Goal: Find specific page/section: Find specific page/section

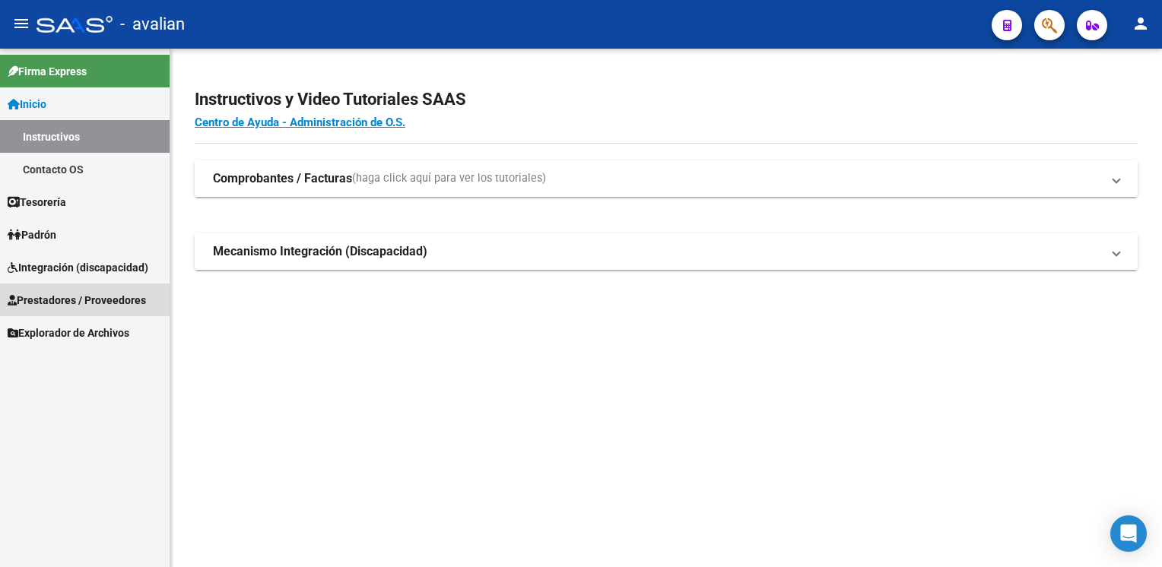
click at [60, 303] on span "Prestadores / Proveedores" at bounding box center [77, 300] width 138 height 17
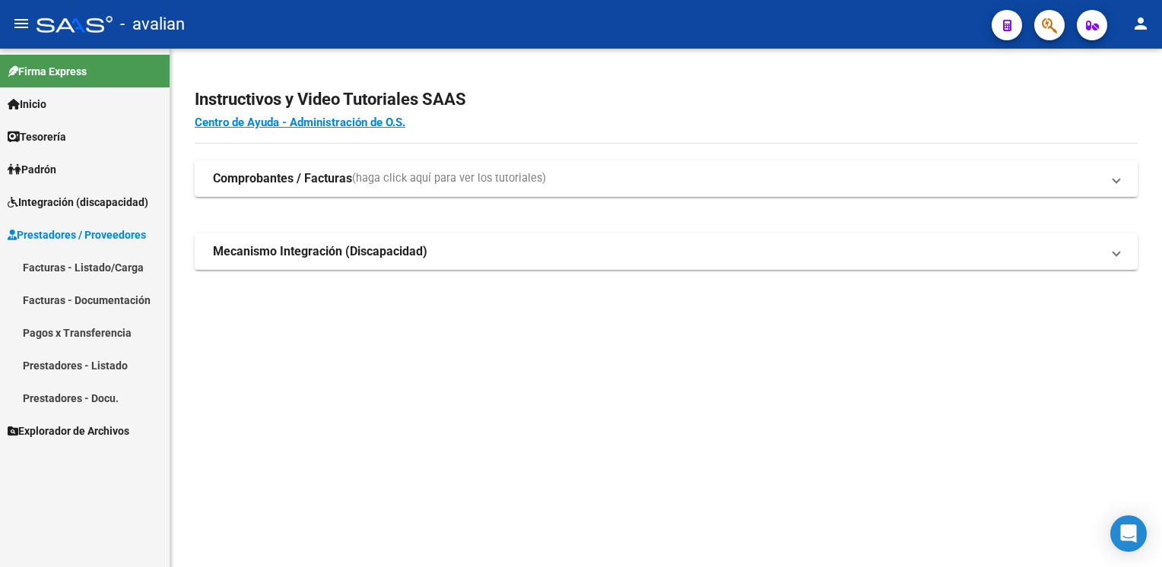
click at [65, 306] on link "Facturas - Documentación" at bounding box center [85, 300] width 170 height 33
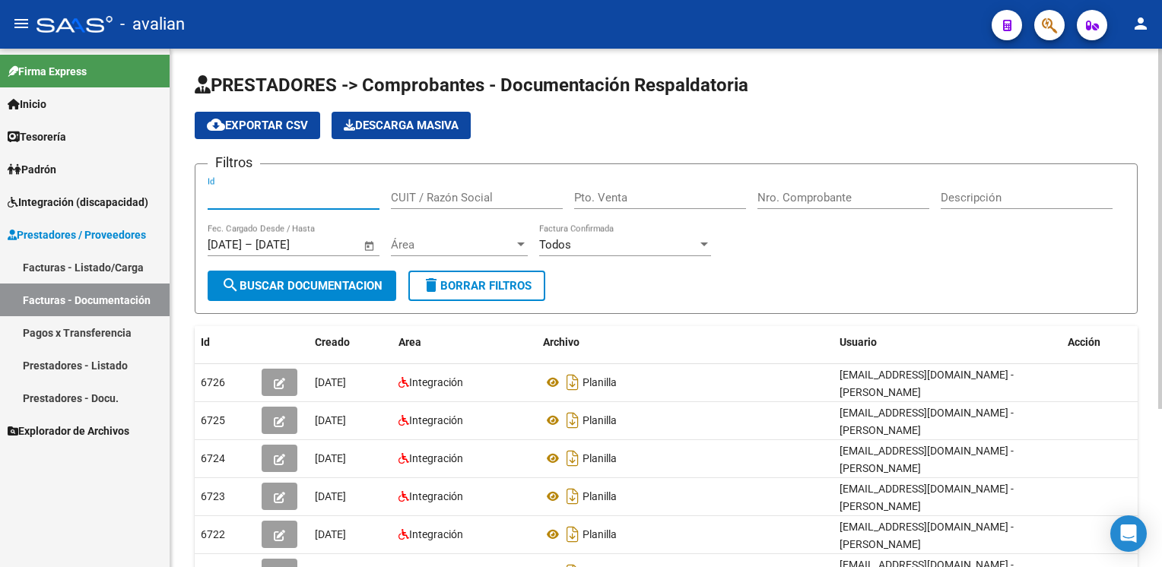
click at [286, 202] on input "Id" at bounding box center [294, 198] width 172 height 14
paste input "27348201269"
type input "27348201269"
type input "1"
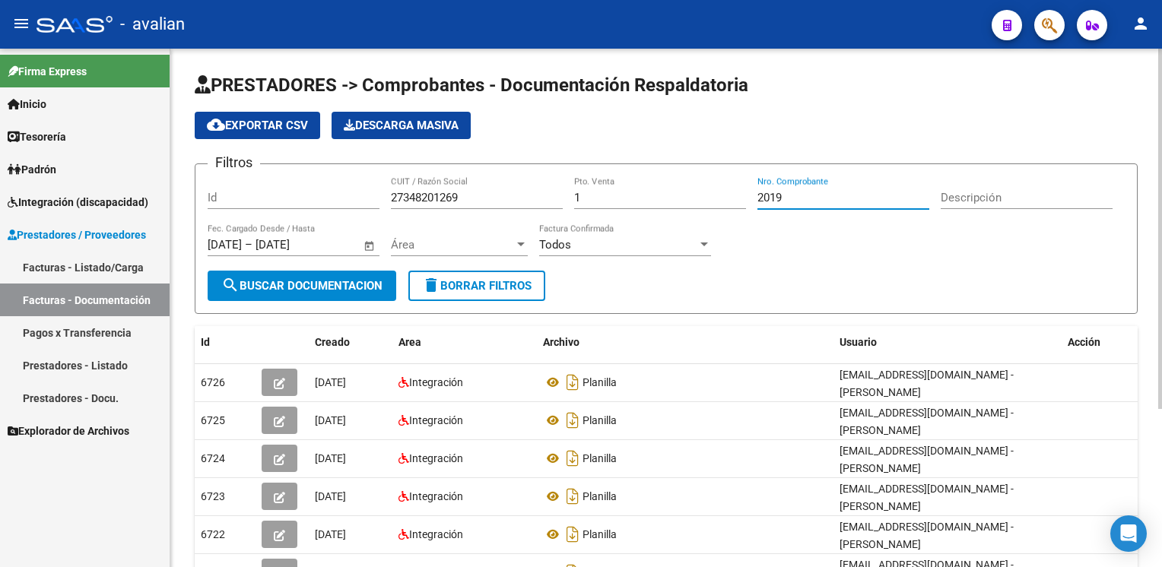
type input "2019"
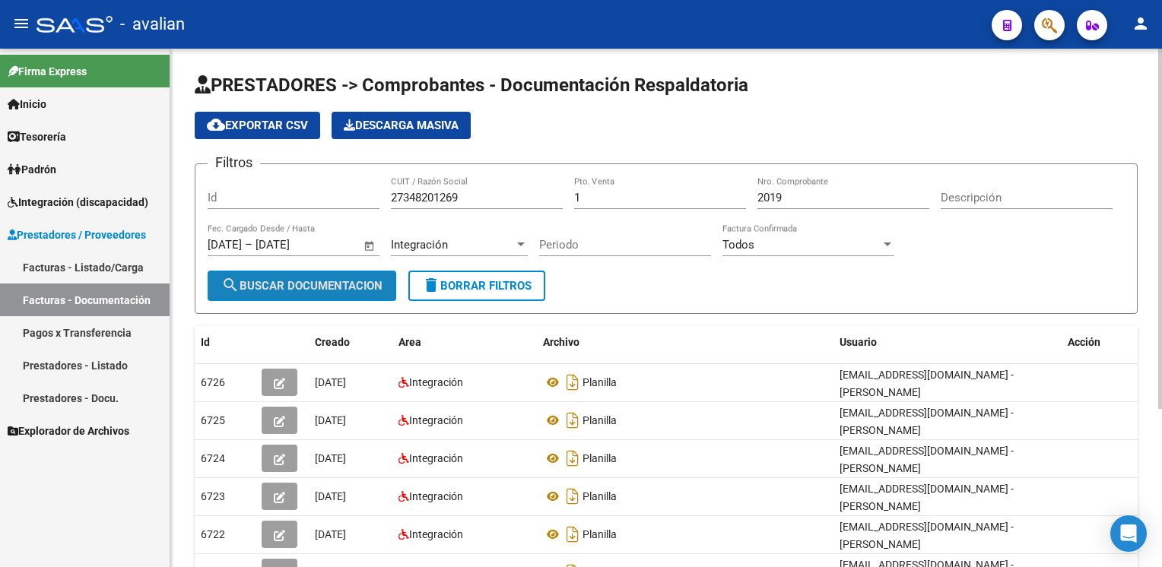
click at [265, 284] on span "search Buscar Documentacion" at bounding box center [301, 286] width 161 height 14
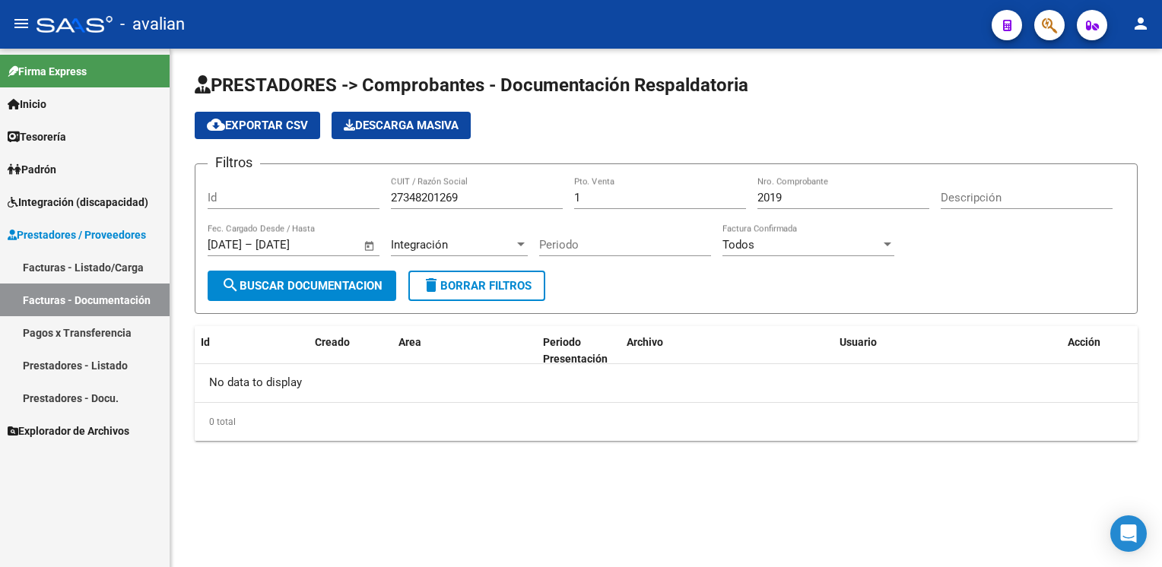
click at [97, 208] on span "Integración (discapacidad)" at bounding box center [78, 202] width 141 height 17
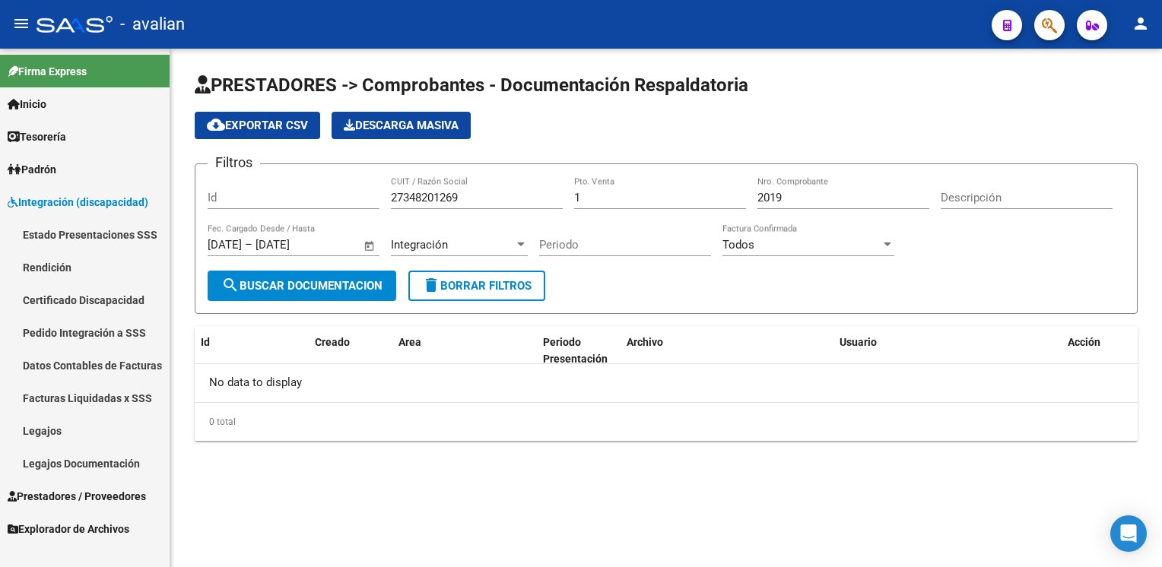
click at [62, 435] on link "Legajos" at bounding box center [85, 430] width 170 height 33
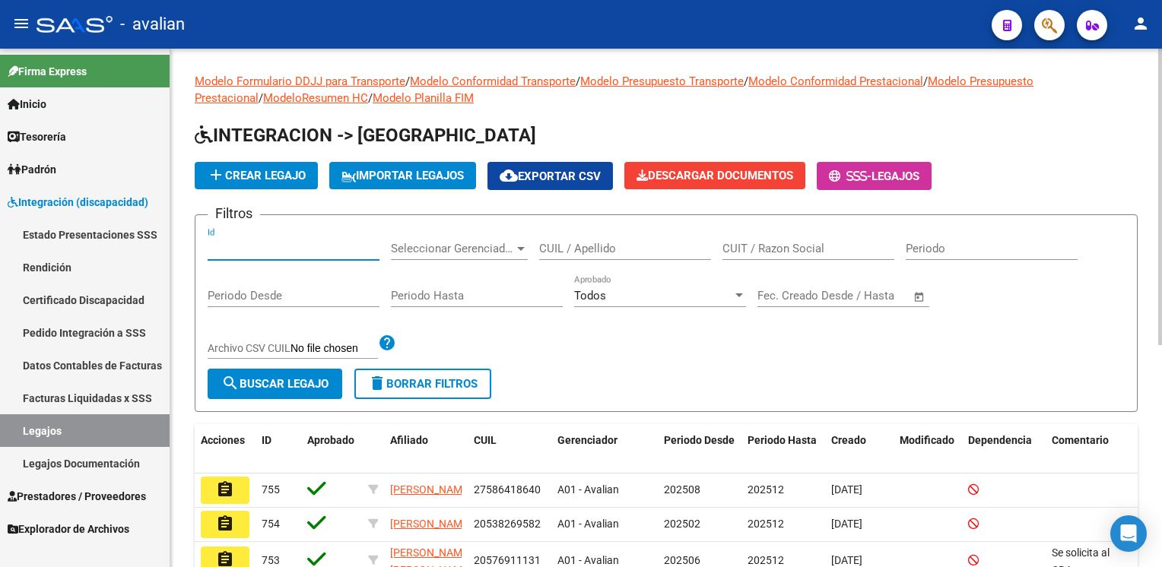
click at [267, 248] on input "Id" at bounding box center [294, 249] width 172 height 14
paste input "20565222199"
type input "20565222199"
click at [265, 377] on span "search Buscar Legajo" at bounding box center [274, 384] width 107 height 14
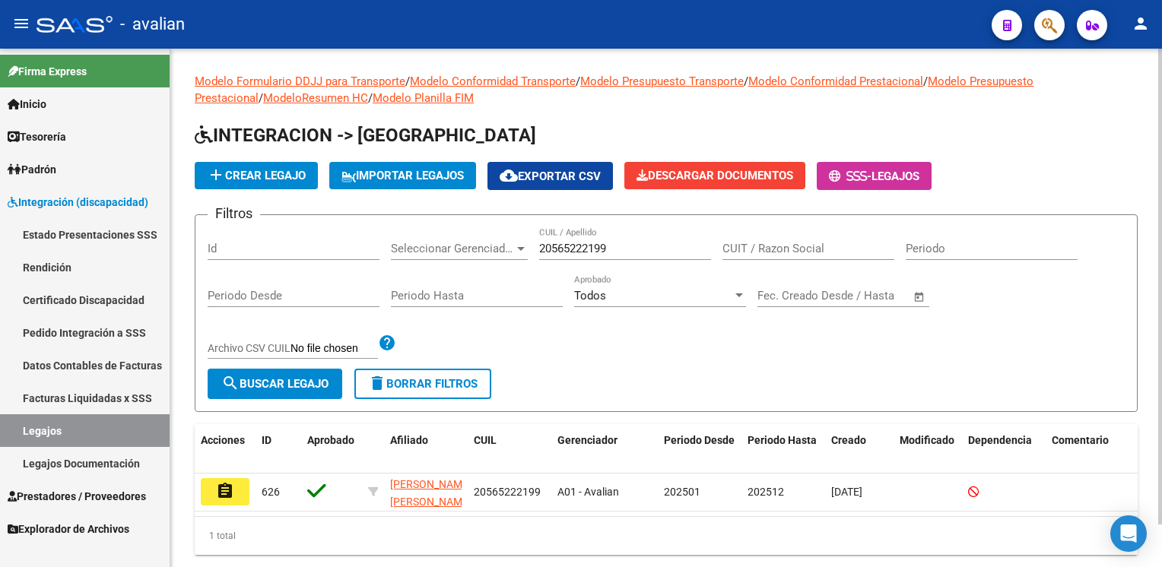
scroll to position [46, 0]
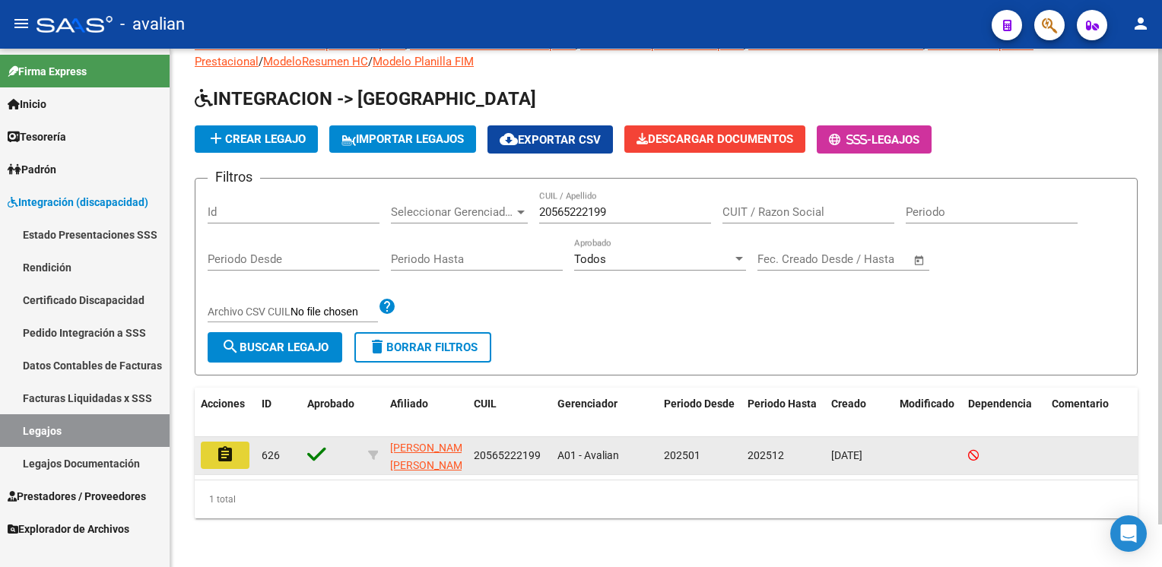
click at [224, 446] on mat-icon "assignment" at bounding box center [225, 455] width 18 height 18
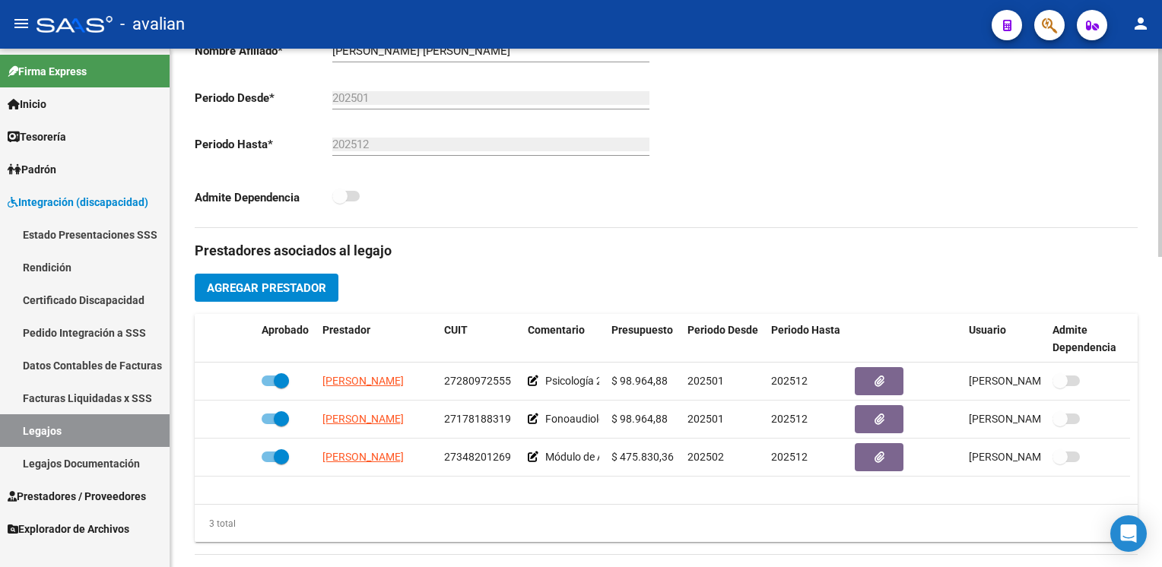
scroll to position [456, 0]
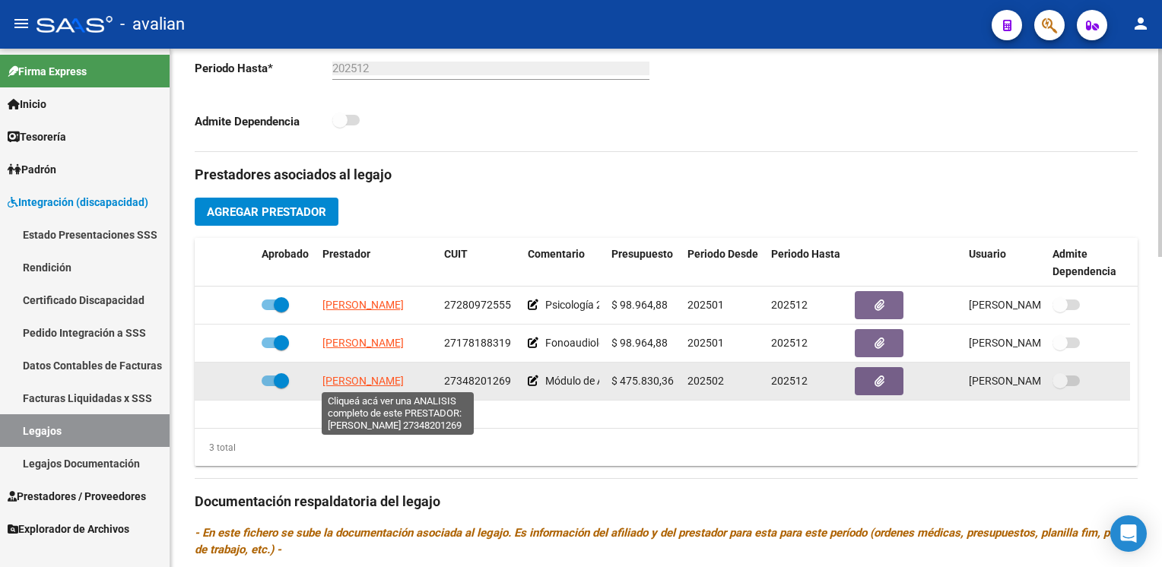
click at [398, 380] on span "[PERSON_NAME]" at bounding box center [362, 381] width 81 height 12
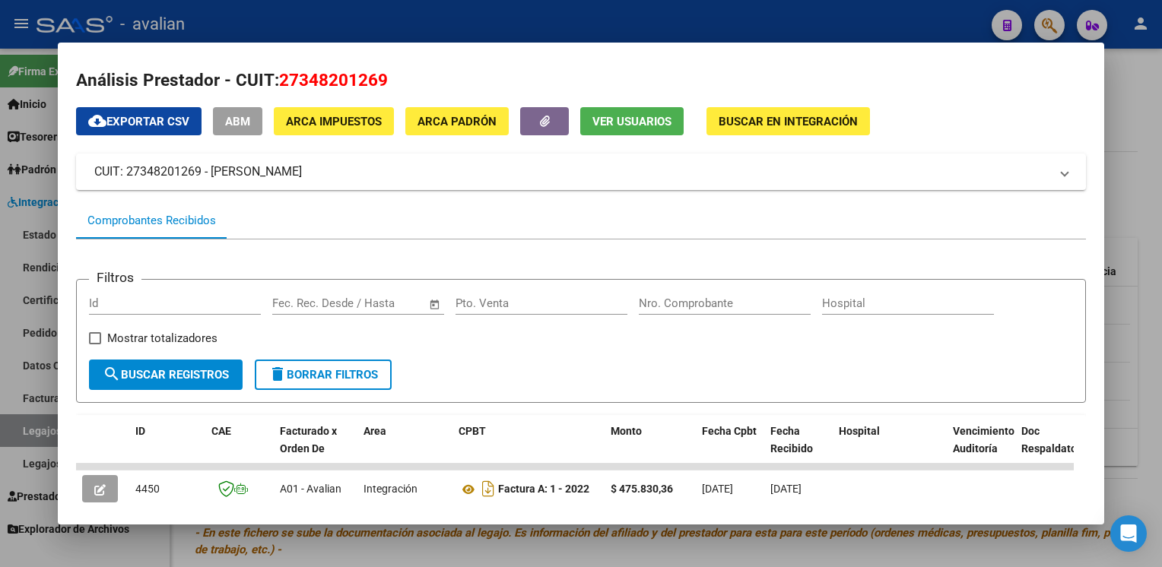
scroll to position [0, 0]
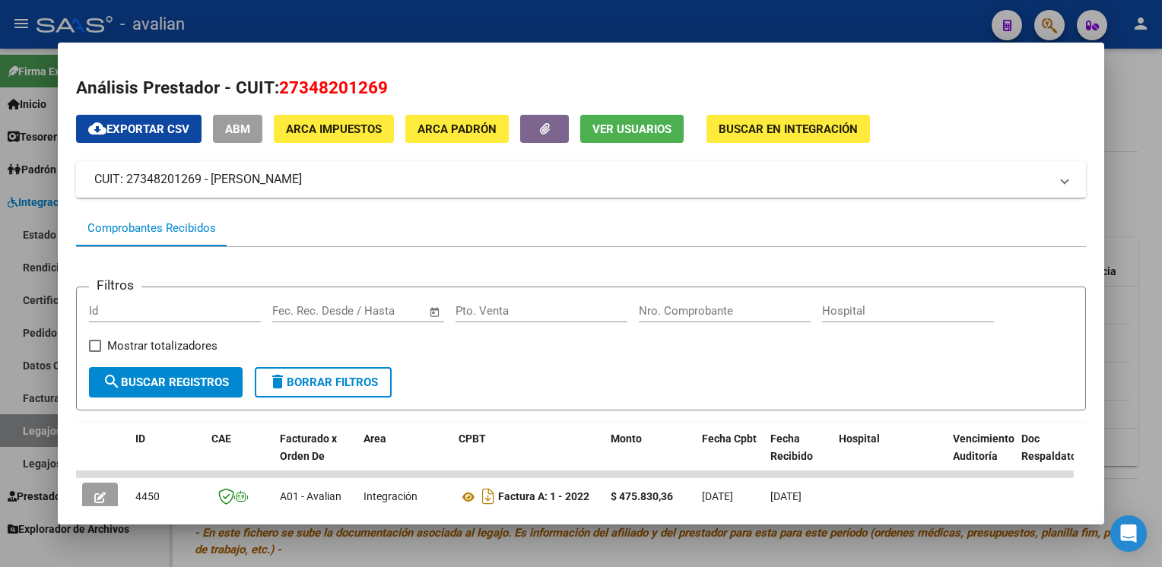
click at [484, 21] on div at bounding box center [581, 283] width 1162 height 567
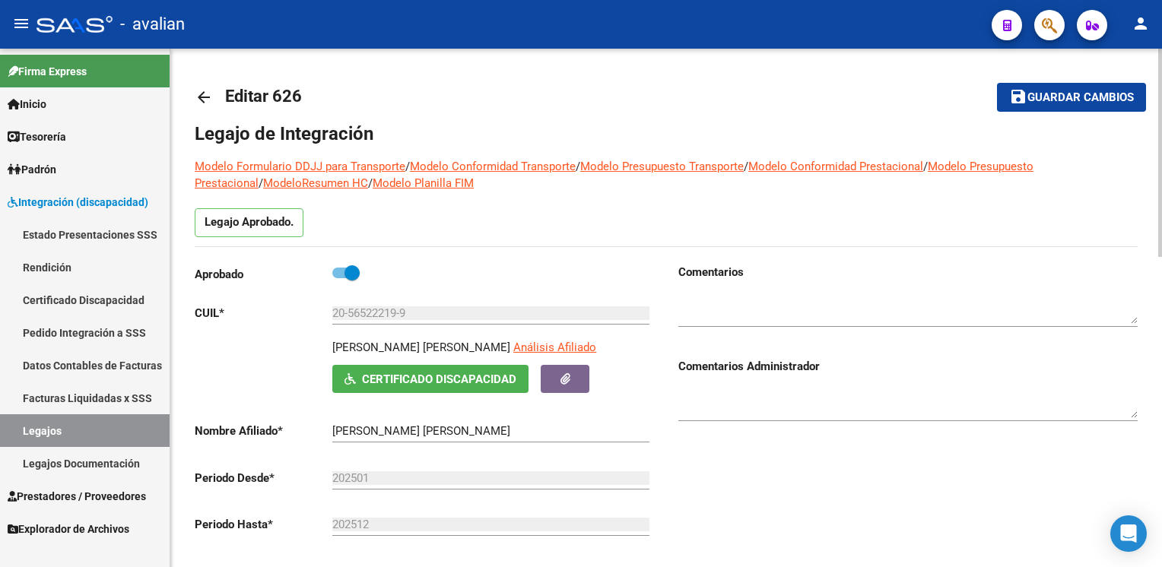
click at [202, 97] on mat-icon "arrow_back" at bounding box center [204, 97] width 18 height 18
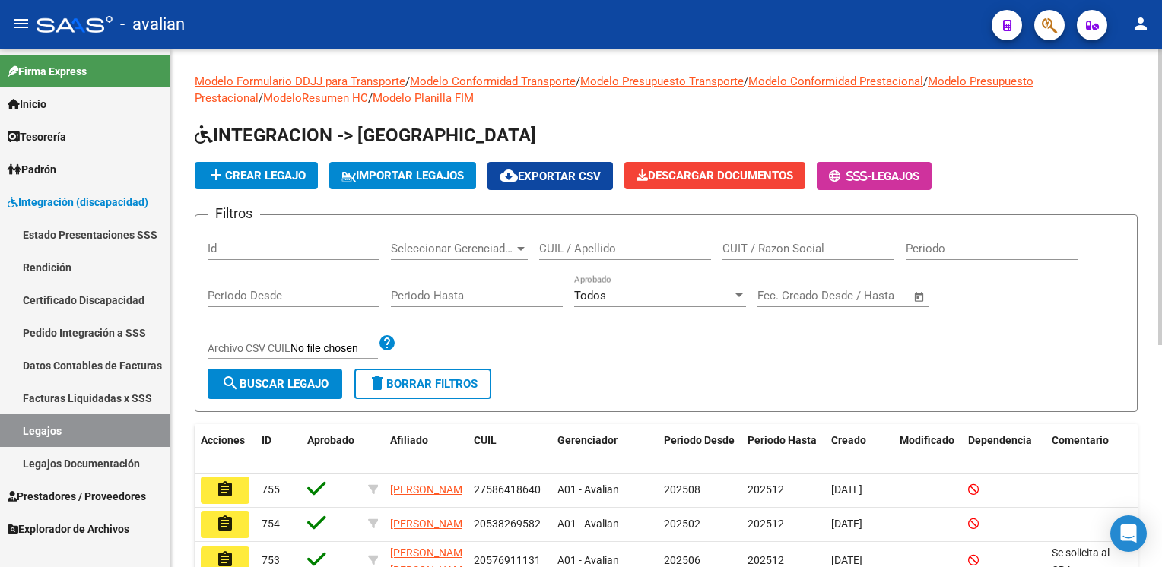
click at [81, 239] on link "Estado Presentaciones SSS" at bounding box center [85, 234] width 170 height 33
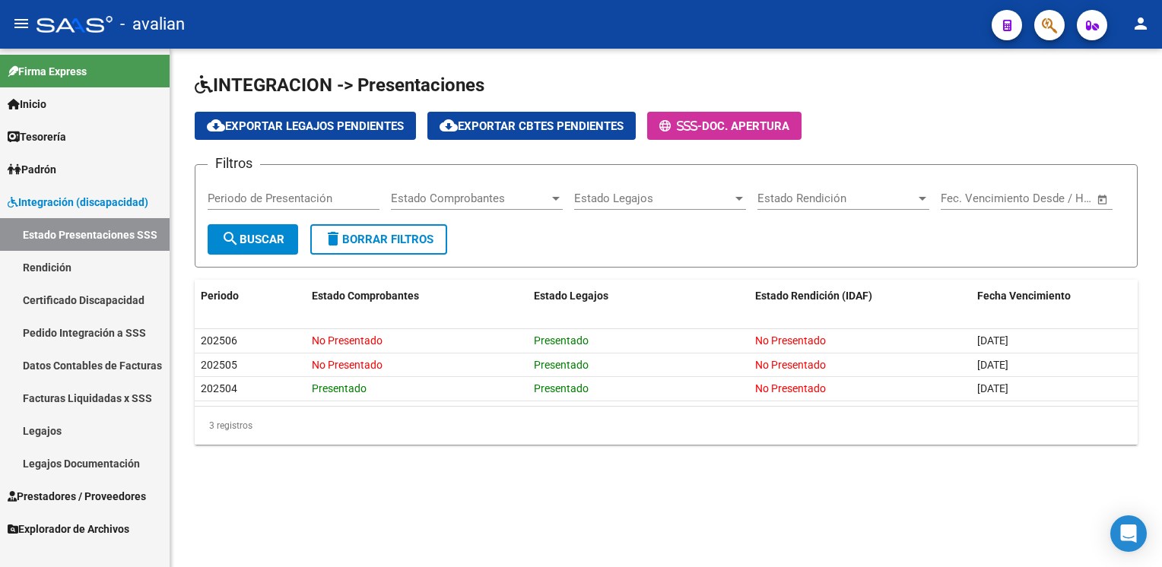
click at [64, 195] on span "Integración (discapacidad)" at bounding box center [78, 202] width 141 height 17
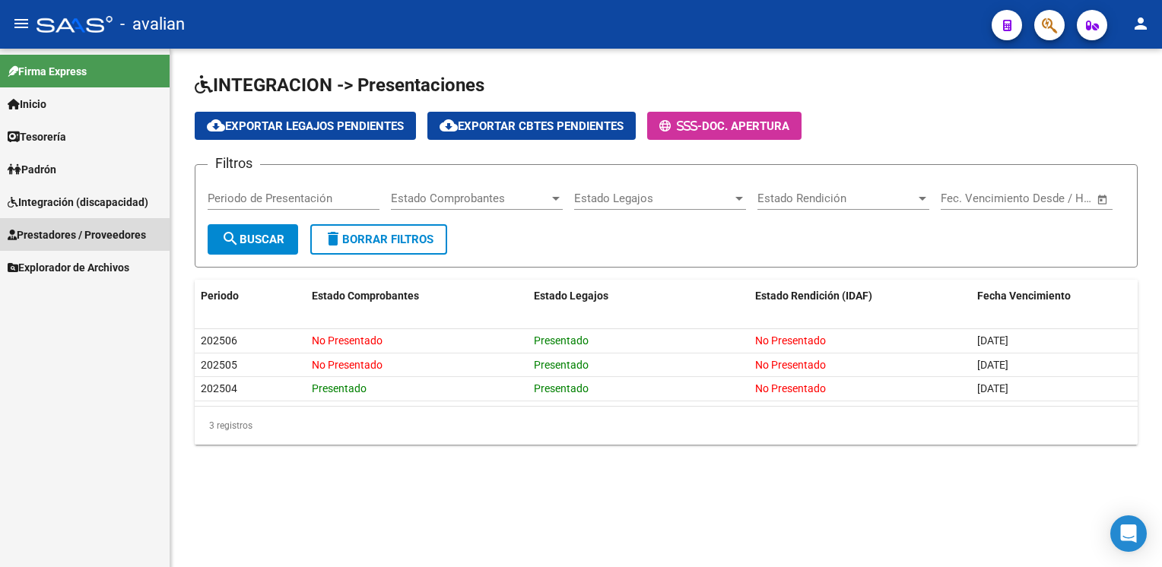
click at [54, 233] on span "Prestadores / Proveedores" at bounding box center [77, 235] width 138 height 17
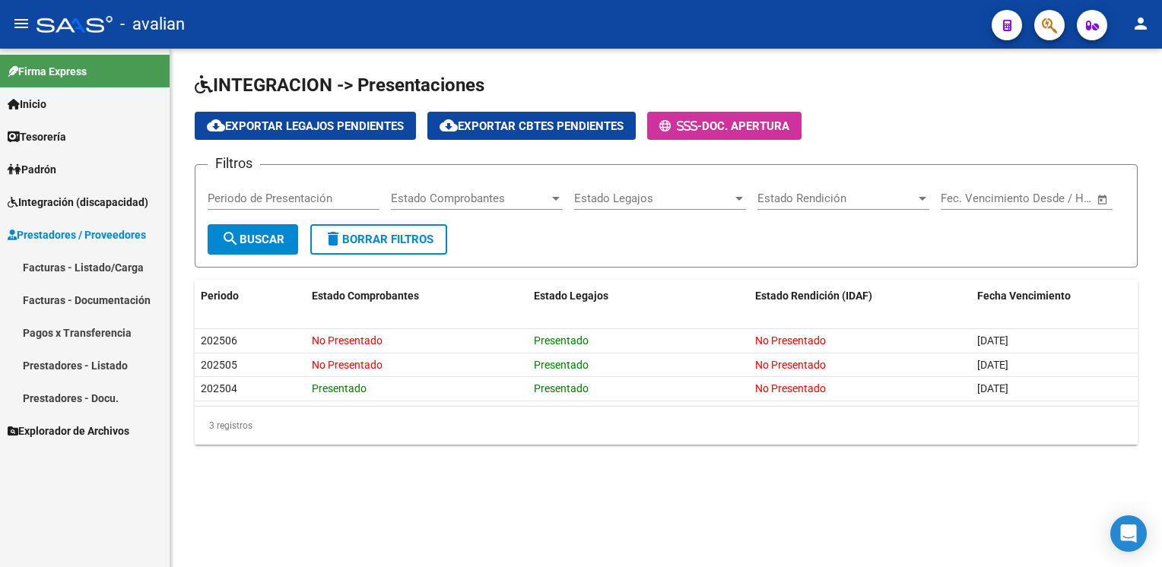
click at [49, 260] on link "Facturas - Listado/Carga" at bounding box center [85, 267] width 170 height 33
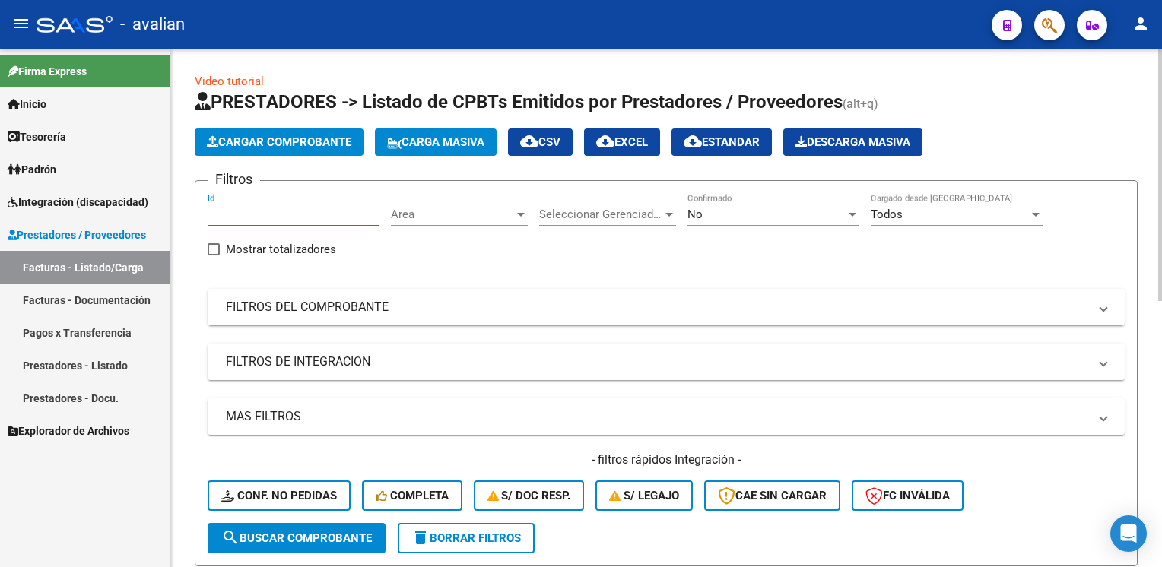
click at [231, 211] on input "Id" at bounding box center [294, 215] width 172 height 14
click at [113, 306] on link "Facturas - Documentación" at bounding box center [85, 300] width 170 height 33
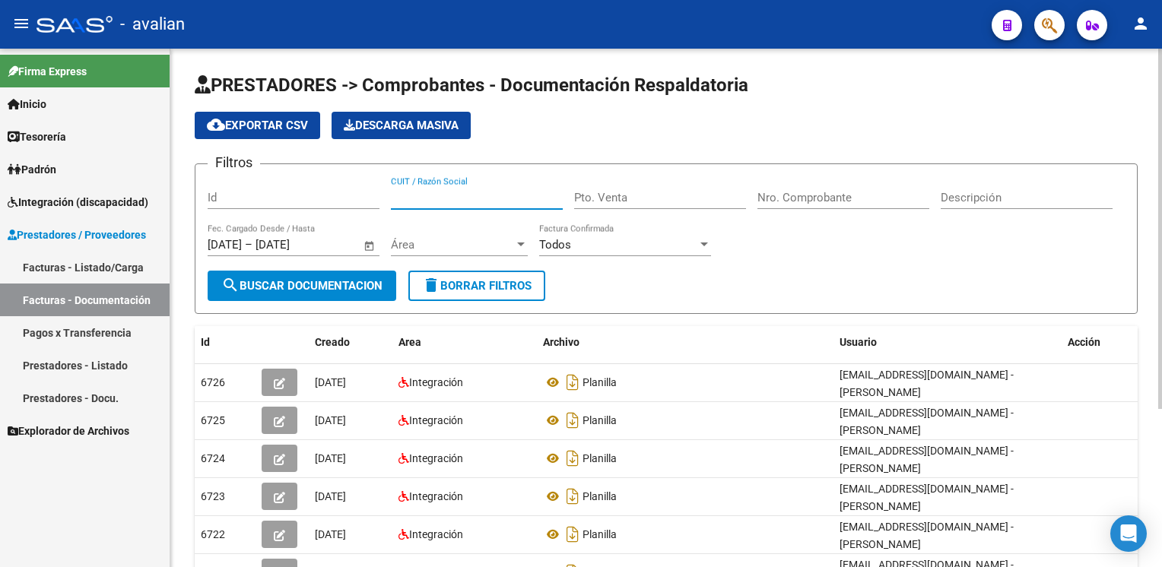
click at [439, 196] on input "CUIT / Razón Social" at bounding box center [477, 198] width 172 height 14
paste input "27348201269"
type input "27348201269"
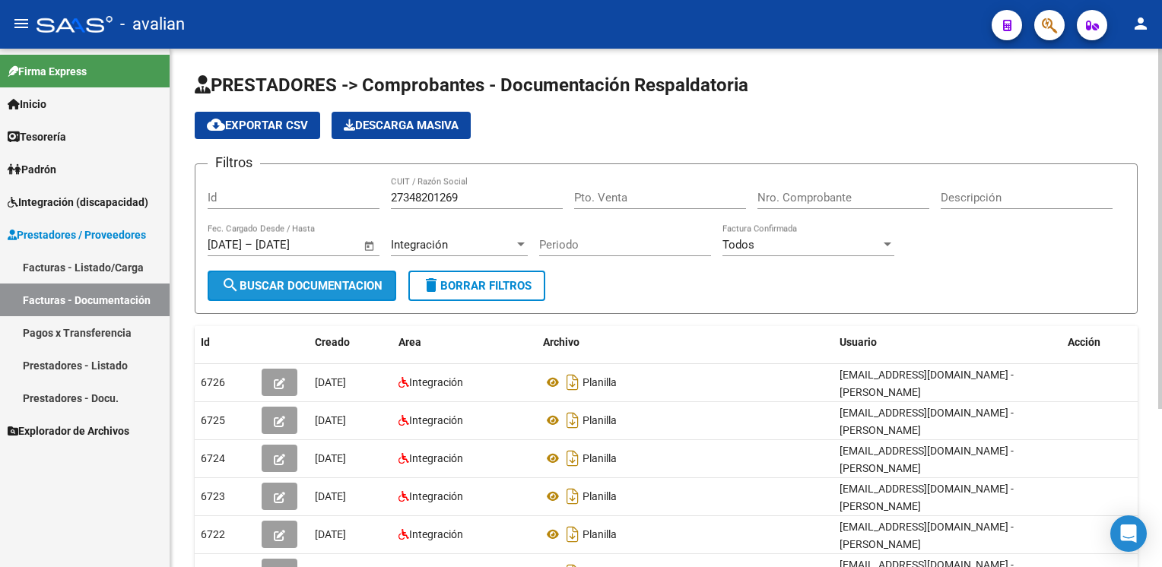
click at [356, 292] on button "search Buscar Documentacion" at bounding box center [302, 286] width 189 height 30
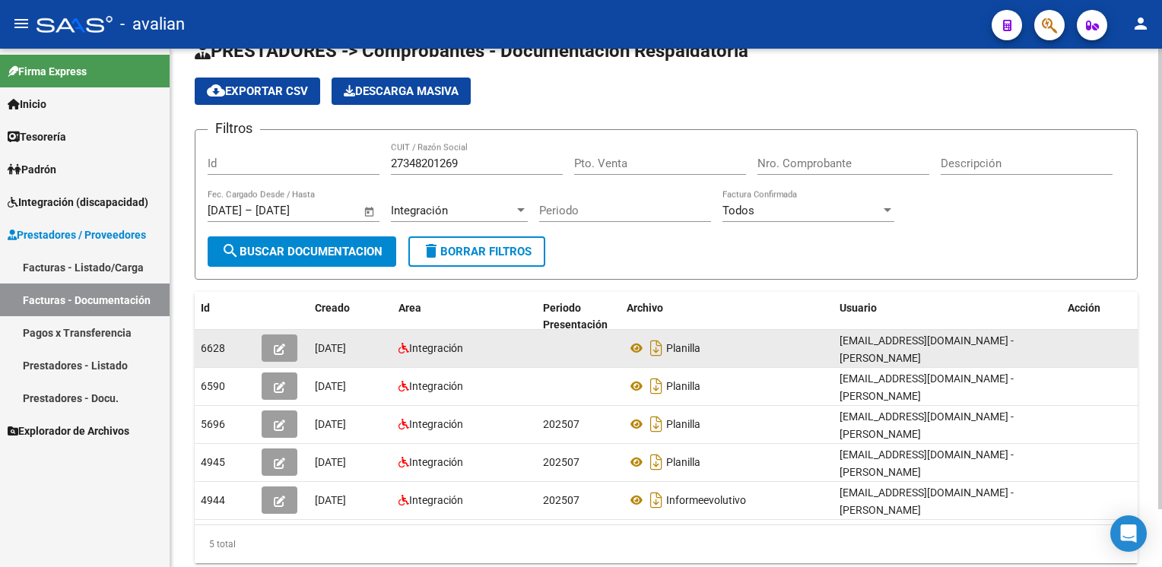
scroll to position [64, 0]
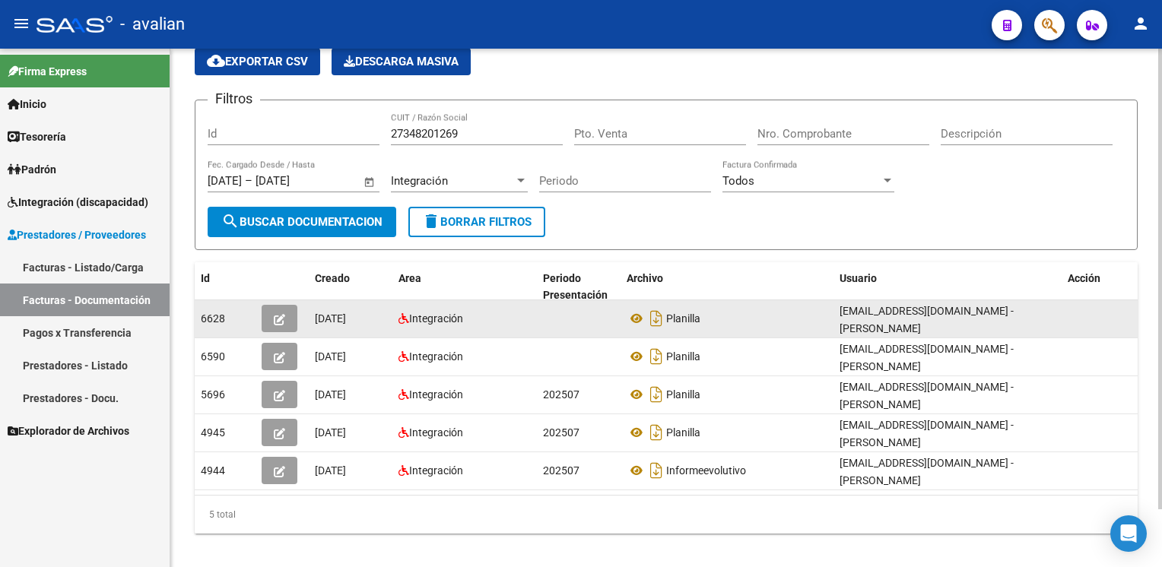
click at [287, 321] on button "button" at bounding box center [280, 318] width 36 height 27
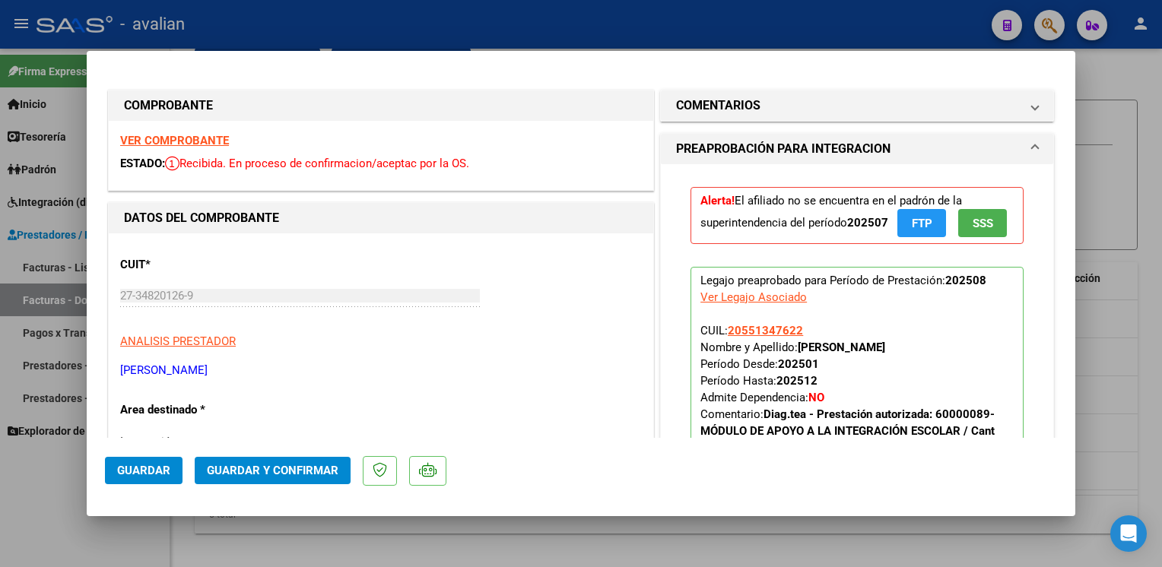
click at [175, 144] on strong "VER COMPROBANTE" at bounding box center [174, 141] width 109 height 14
click at [374, 33] on div at bounding box center [581, 283] width 1162 height 567
type input "$ 0,00"
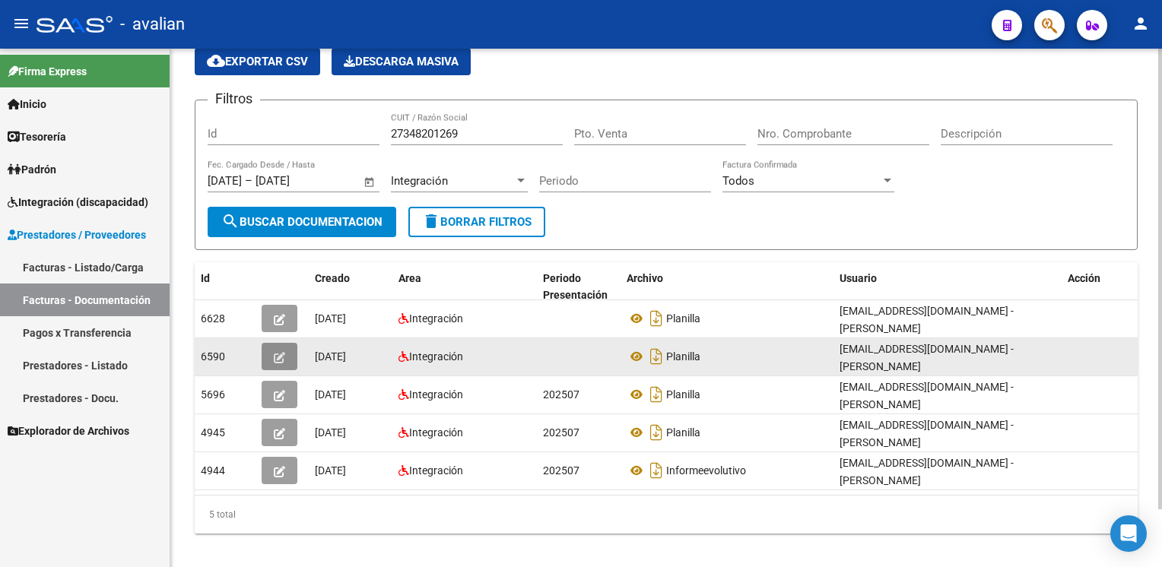
click at [280, 352] on icon "button" at bounding box center [279, 357] width 11 height 11
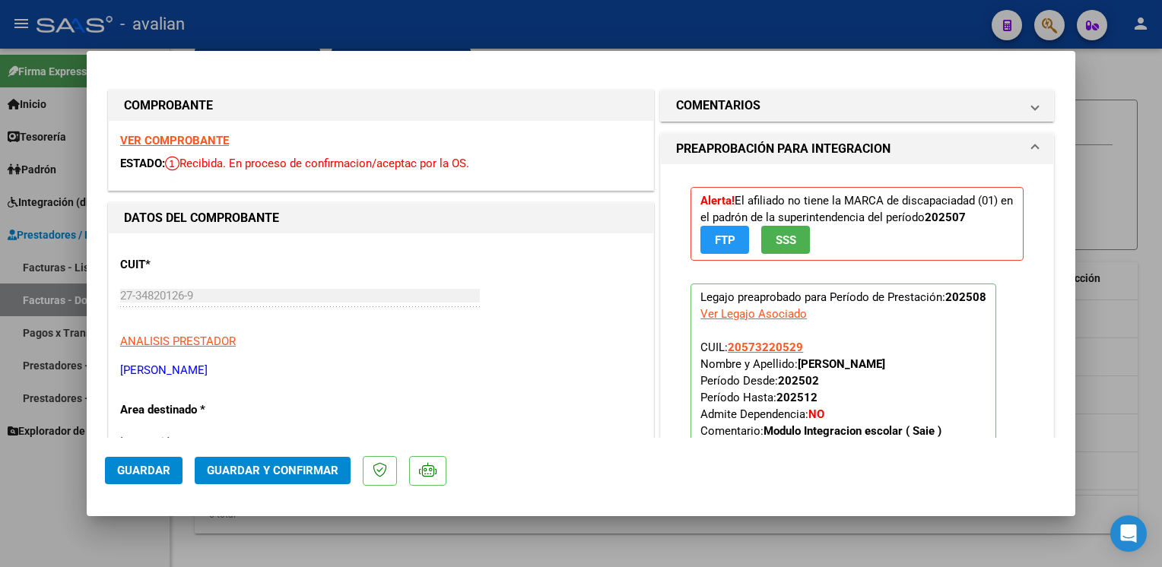
click at [138, 144] on strong "VER COMPROBANTE" at bounding box center [174, 141] width 109 height 14
click at [449, 14] on div at bounding box center [581, 283] width 1162 height 567
type input "$ 0,00"
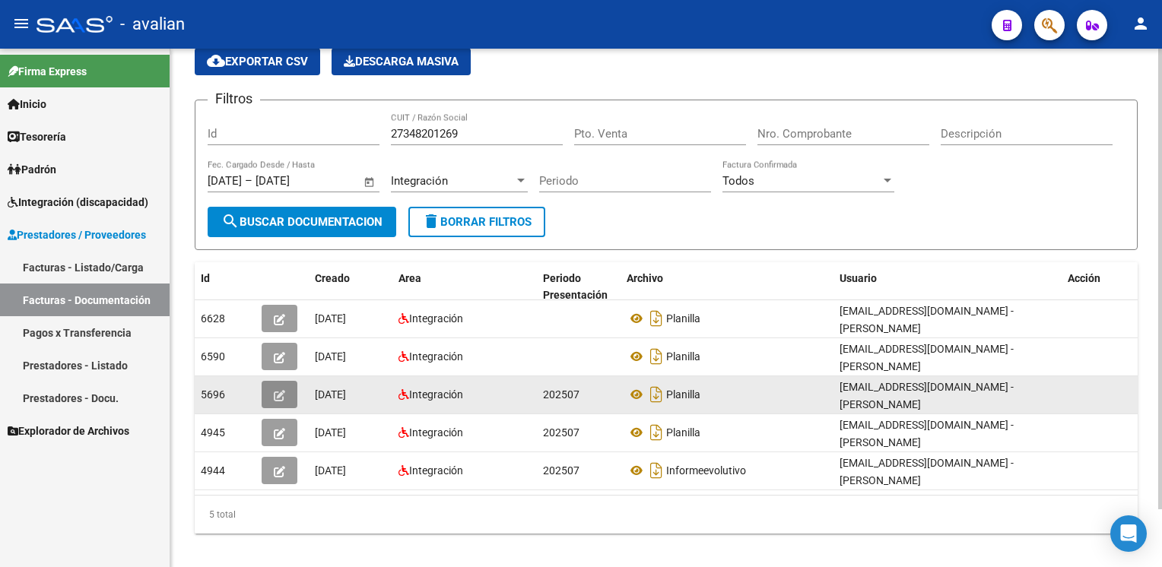
click at [273, 381] on button "button" at bounding box center [280, 394] width 36 height 27
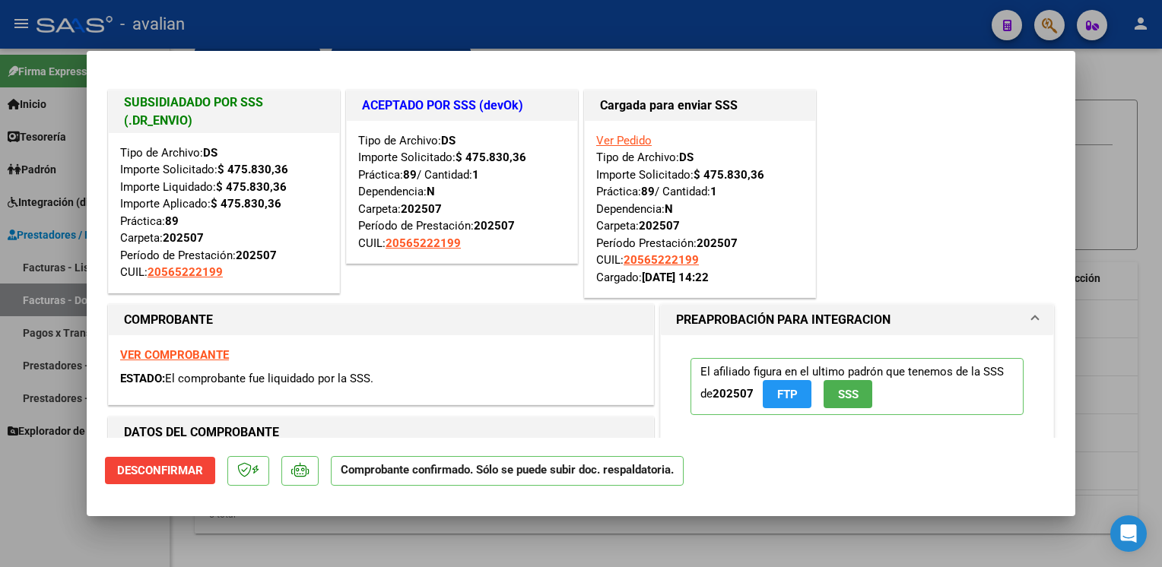
click at [189, 357] on strong "VER COMPROBANTE" at bounding box center [174, 355] width 109 height 14
click at [513, 20] on div at bounding box center [581, 283] width 1162 height 567
type input "$ 0,00"
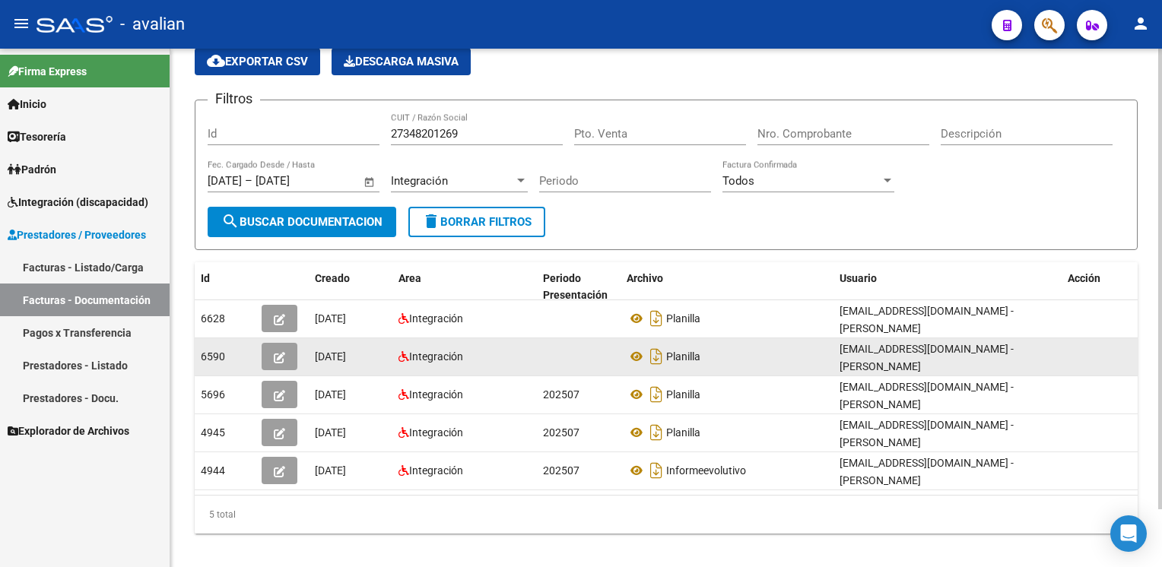
click at [274, 352] on icon "button" at bounding box center [279, 357] width 11 height 11
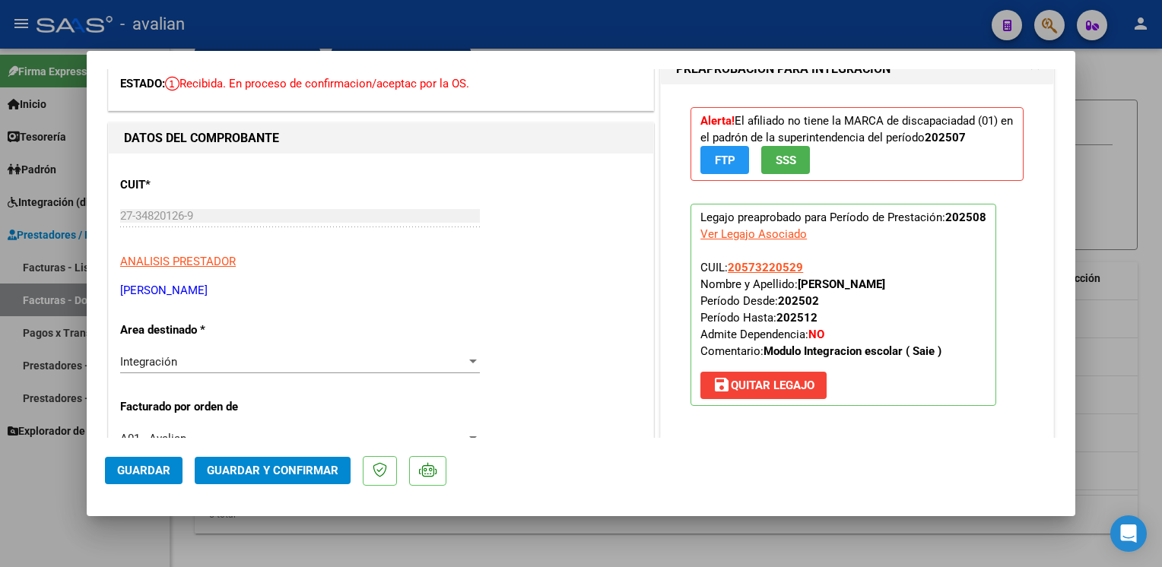
scroll to position [0, 0]
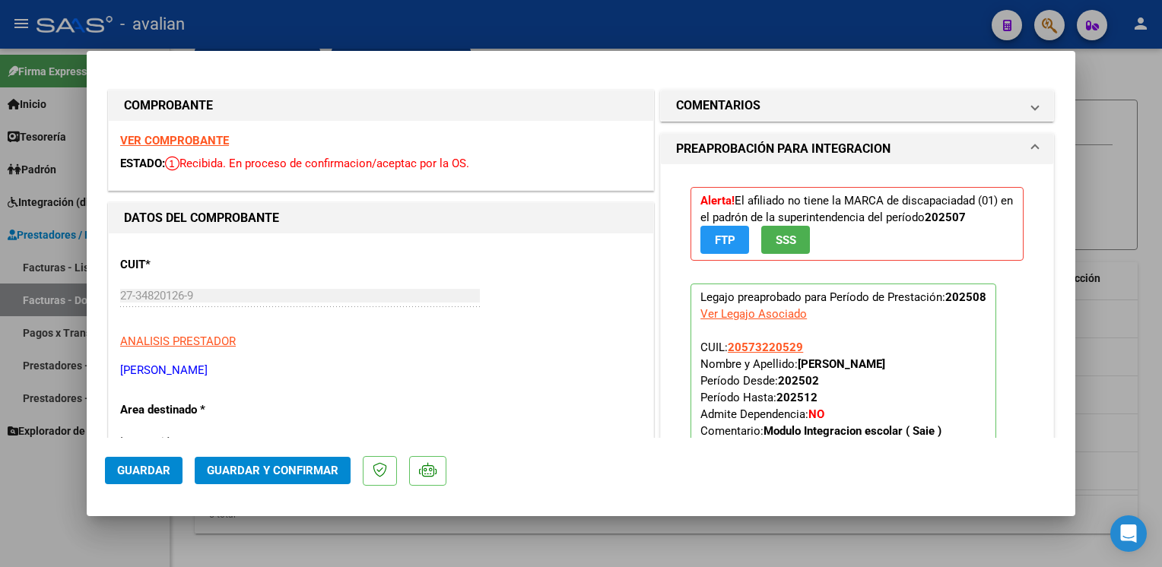
click at [774, 44] on div at bounding box center [581, 283] width 1162 height 567
type input "$ 0,00"
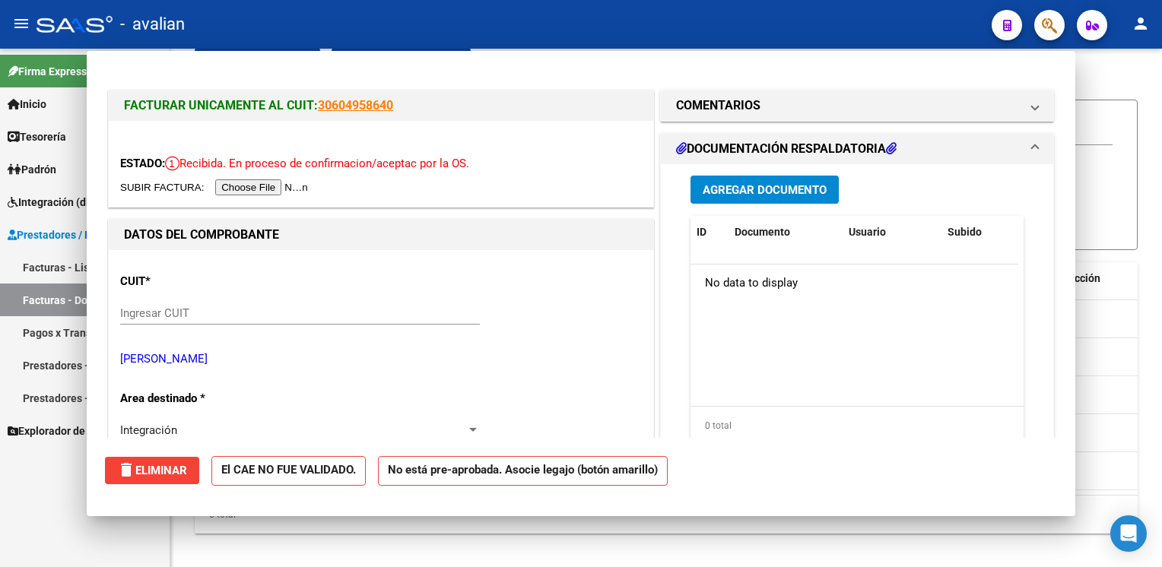
scroll to position [64, 0]
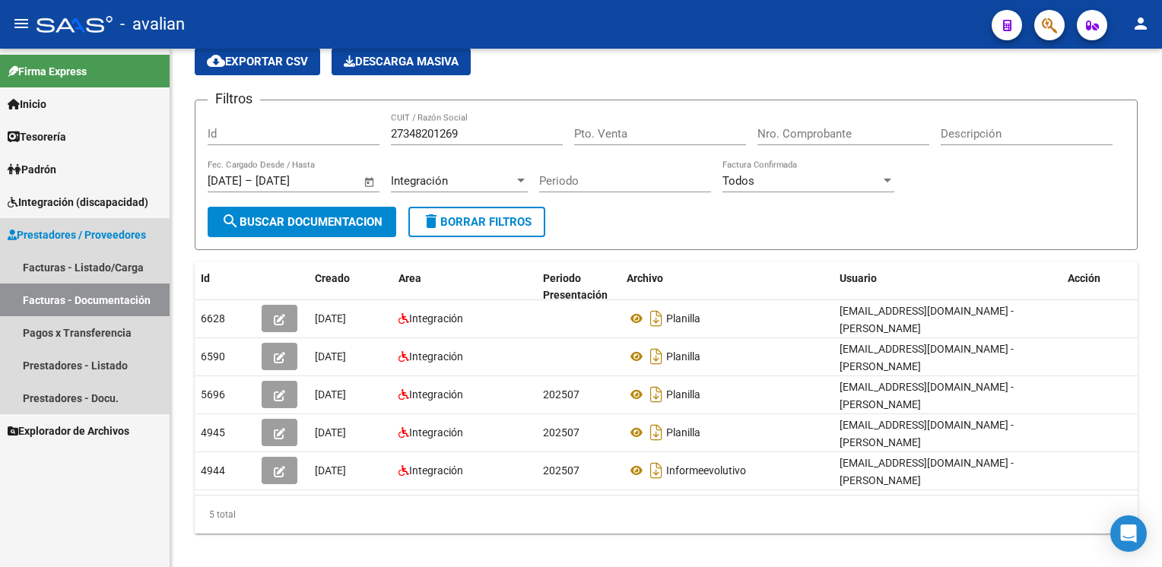
click at [128, 296] on link "Facturas - Documentación" at bounding box center [85, 300] width 170 height 33
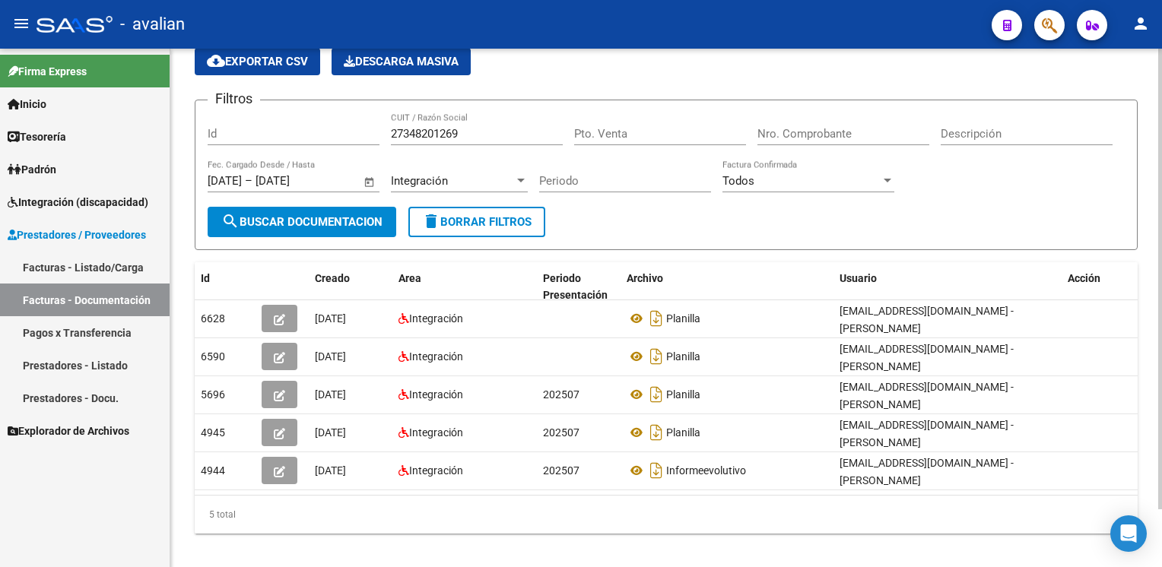
click at [255, 127] on input "Id" at bounding box center [294, 134] width 172 height 14
paste input "107688"
type input "27348107688"
type input "2"
type input "563"
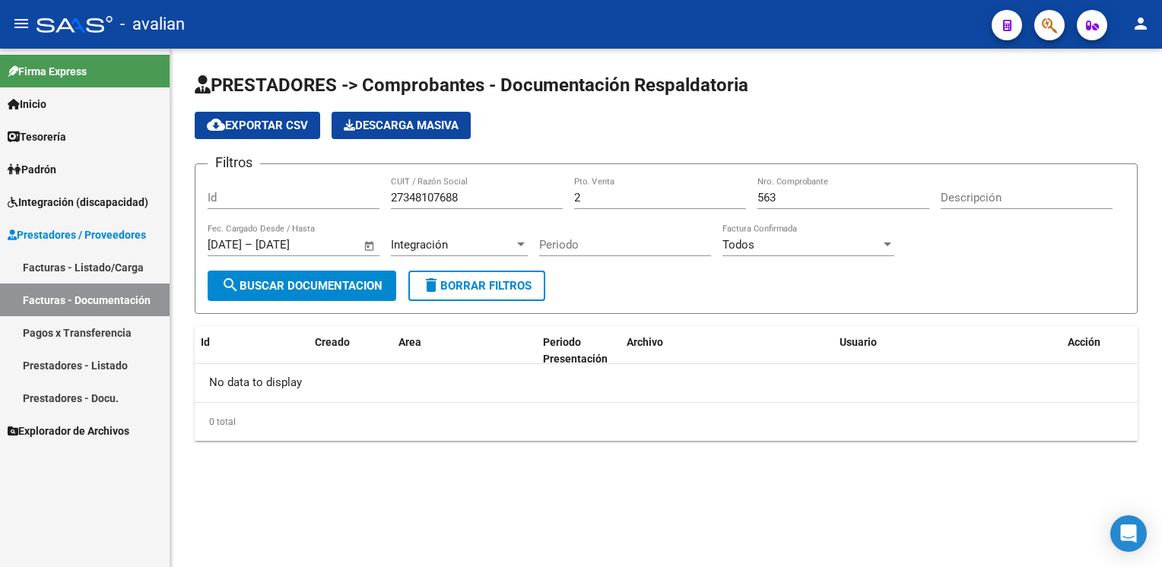
scroll to position [0, 0]
drag, startPoint x: 606, startPoint y: 205, endPoint x: 564, endPoint y: 211, distance: 42.3
click at [564, 211] on div "Filtros Id 27348107688 CUIT / Razón Social 2 Pto. Venta 563 Nro. Comprobante De…" at bounding box center [666, 223] width 917 height 94
drag, startPoint x: 564, startPoint y: 211, endPoint x: 609, endPoint y: 200, distance: 46.3
click at [609, 200] on input "2" at bounding box center [660, 198] width 172 height 14
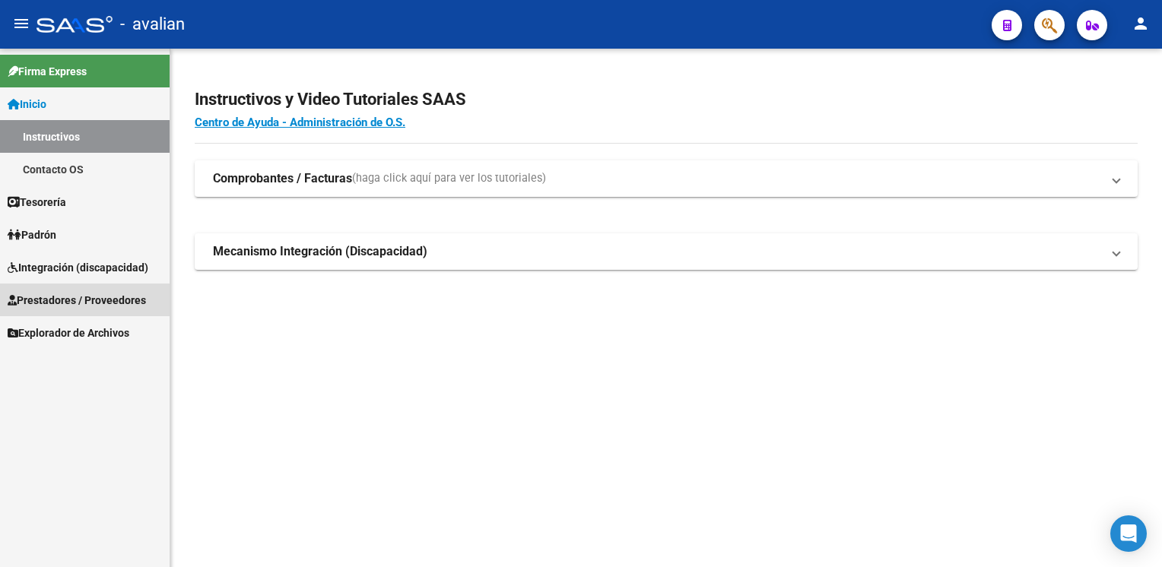
click at [53, 304] on span "Prestadores / Proveedores" at bounding box center [77, 300] width 138 height 17
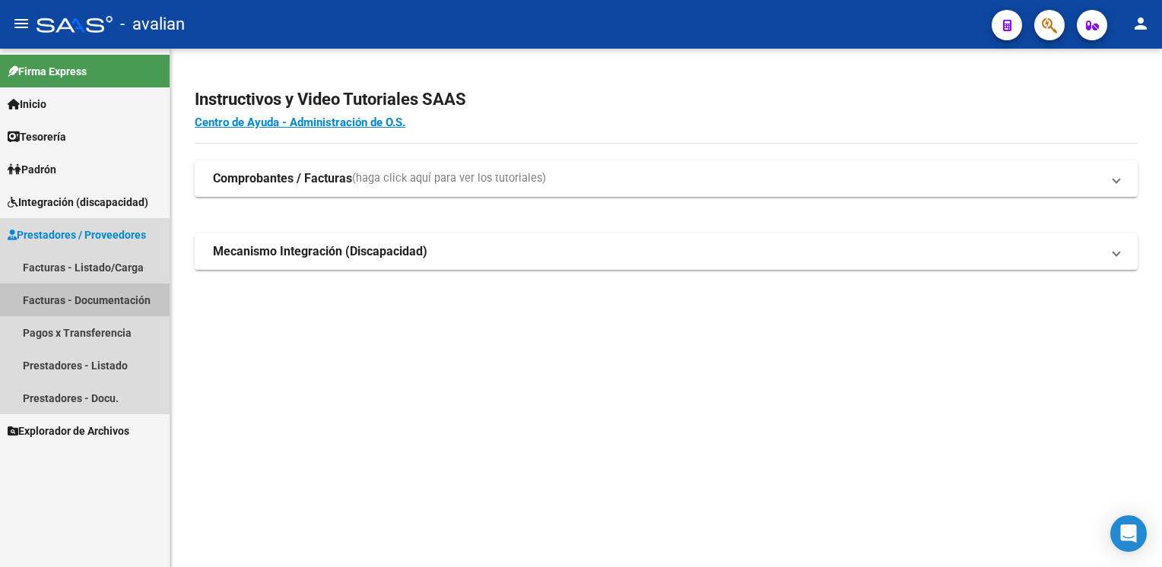
click at [62, 305] on link "Facturas - Documentación" at bounding box center [85, 300] width 170 height 33
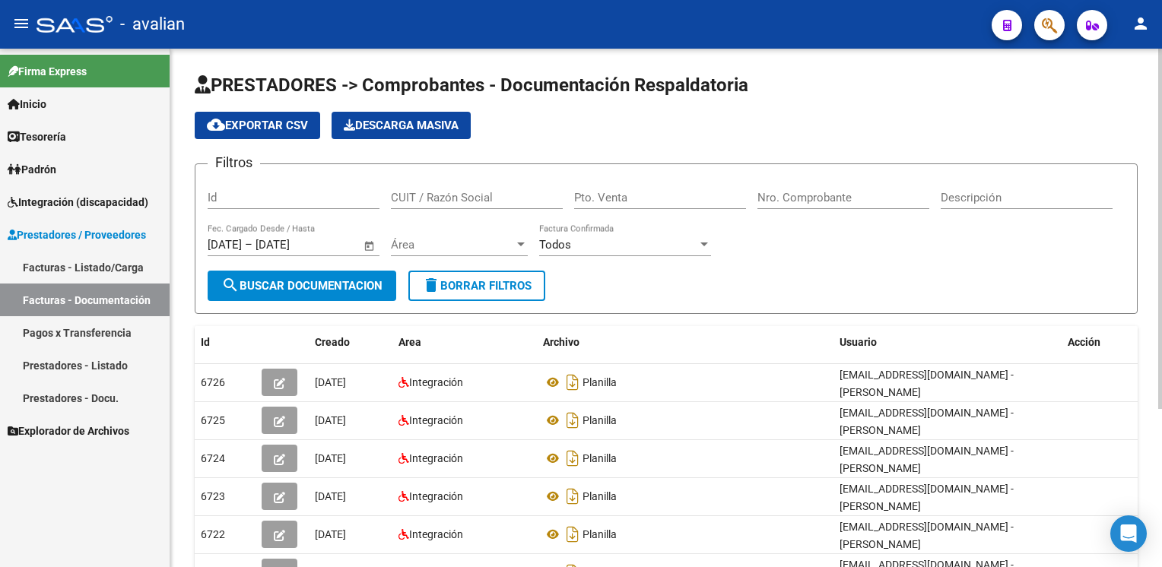
click at [232, 193] on input "Id" at bounding box center [294, 198] width 172 height 14
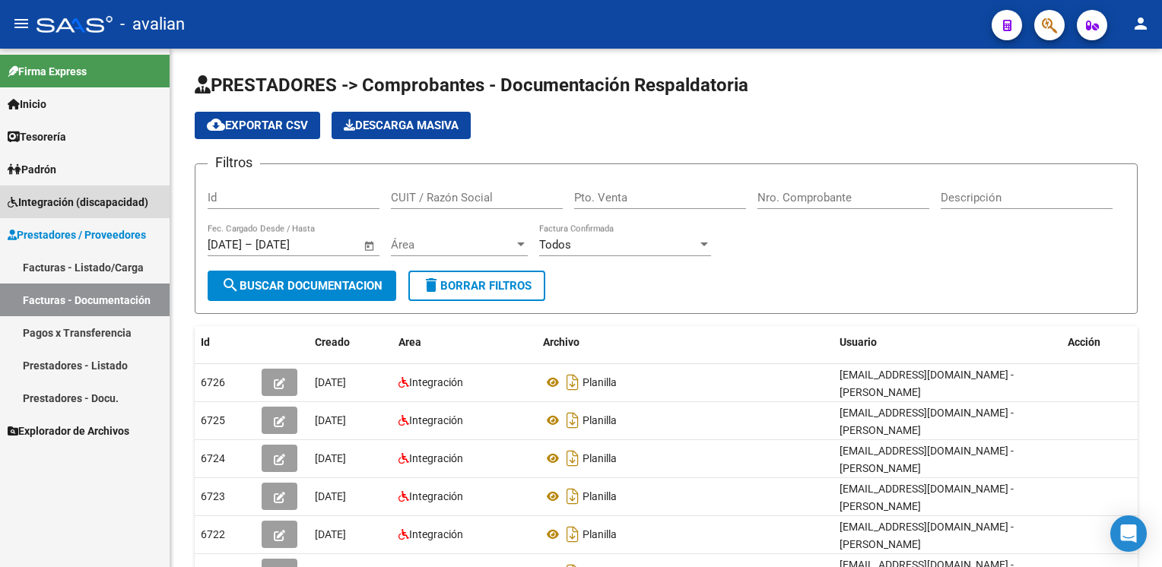
click at [92, 198] on span "Integración (discapacidad)" at bounding box center [78, 202] width 141 height 17
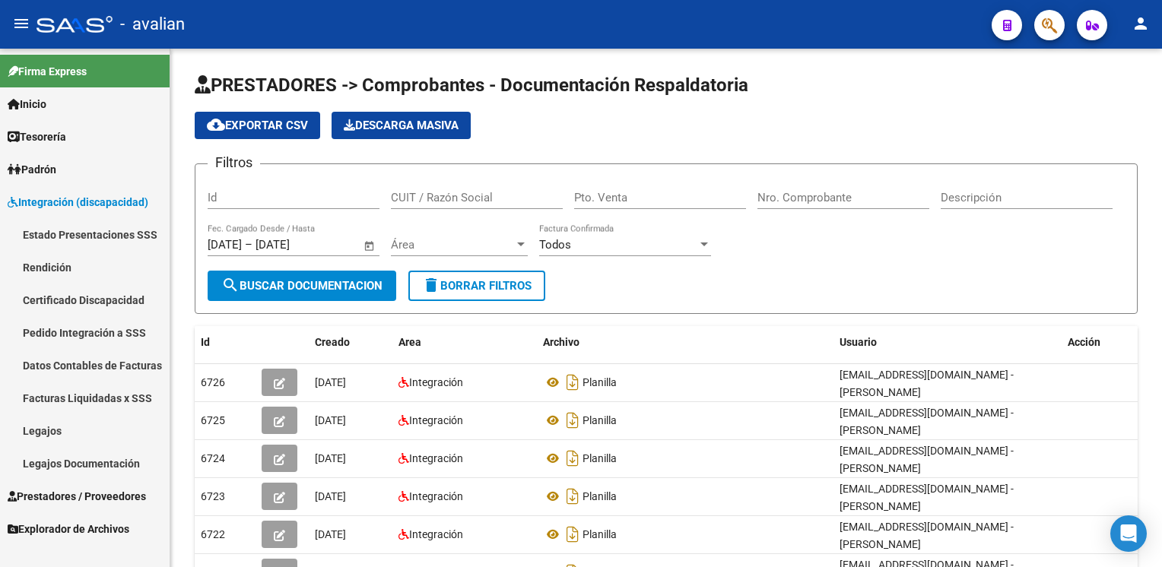
click at [36, 420] on link "Legajos" at bounding box center [85, 430] width 170 height 33
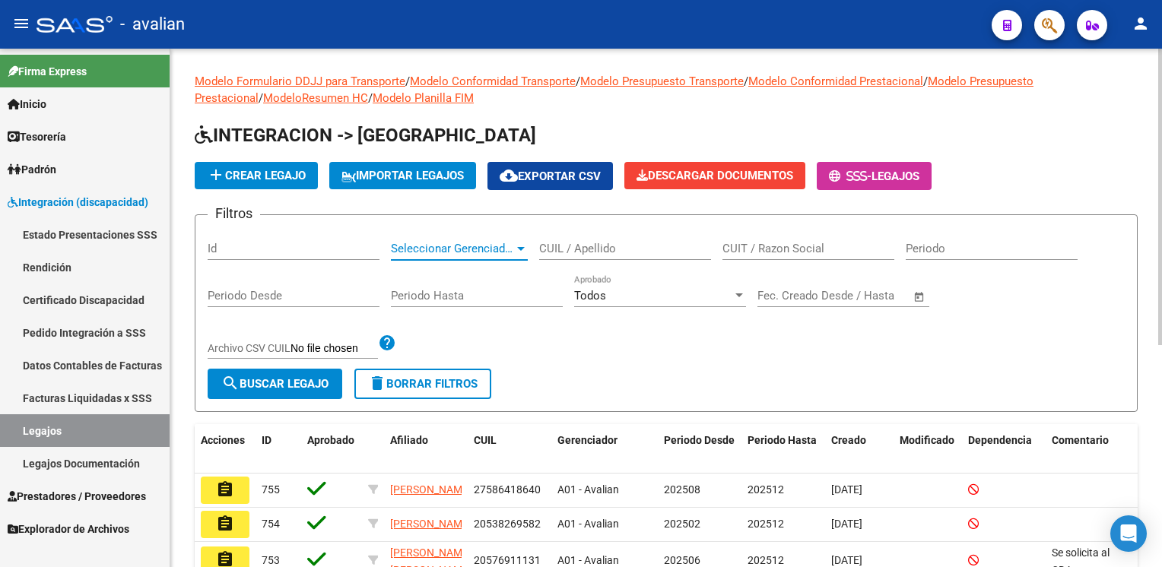
click at [437, 246] on span "Seleccionar Gerenciador" at bounding box center [452, 249] width 123 height 14
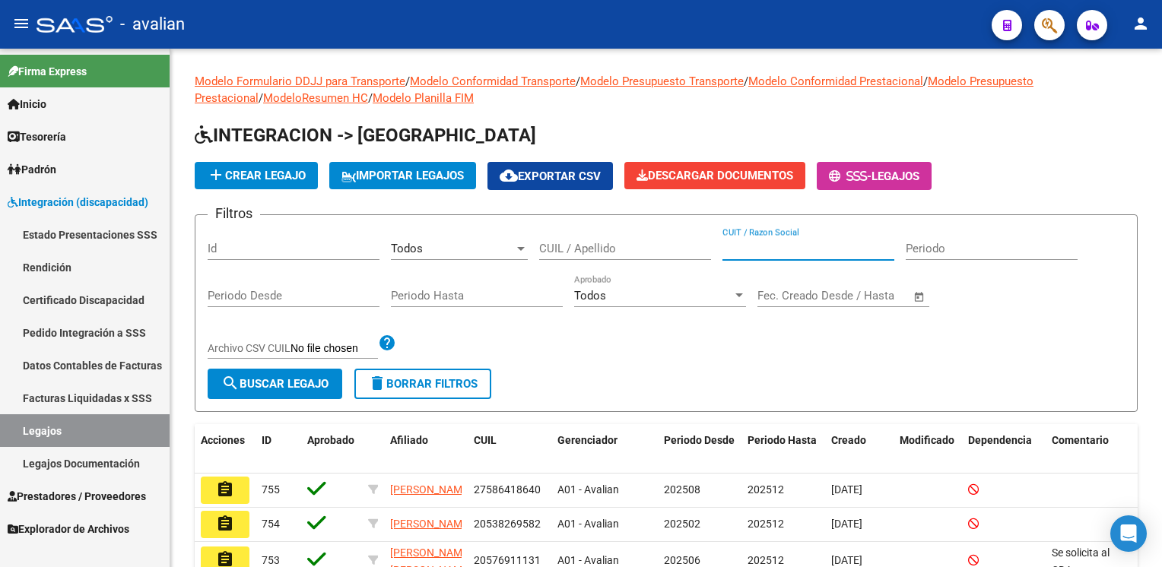
paste input "295149/37"
drag, startPoint x: 817, startPoint y: 256, endPoint x: 642, endPoint y: 260, distance: 175.7
click at [642, 260] on div "Filtros Id Todos Seleccionar Gerenciador CUIL / Apellido 295149/37 CUIT / Razon…" at bounding box center [666, 297] width 917 height 141
click at [252, 246] on input "Id" at bounding box center [294, 249] width 172 height 14
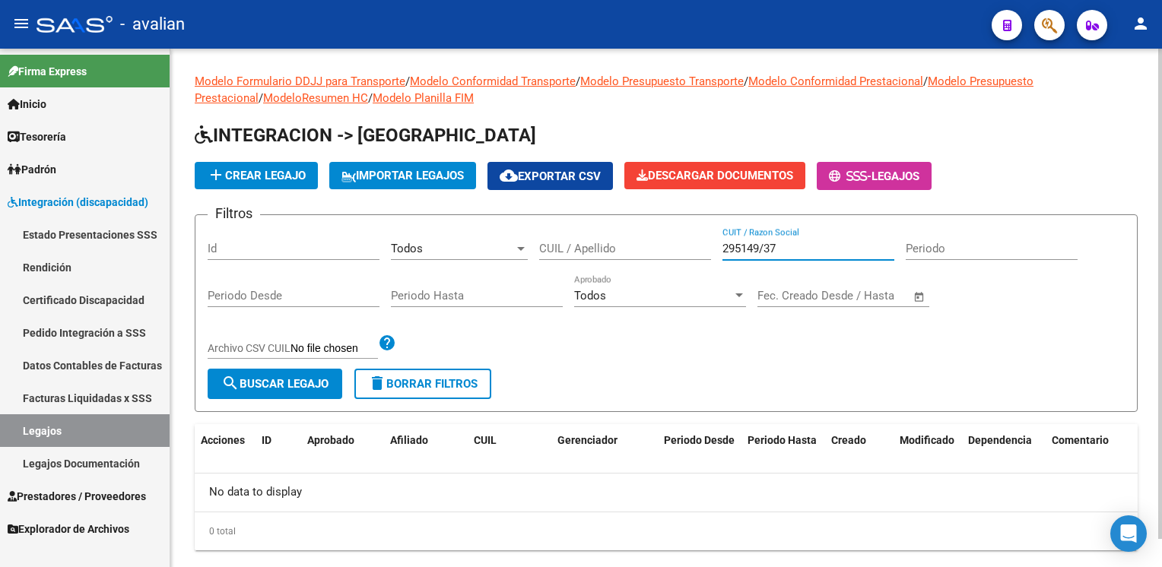
paste input "0561149829"
type input "20561149829"
click at [271, 370] on button "search Buscar Legajo" at bounding box center [275, 384] width 135 height 30
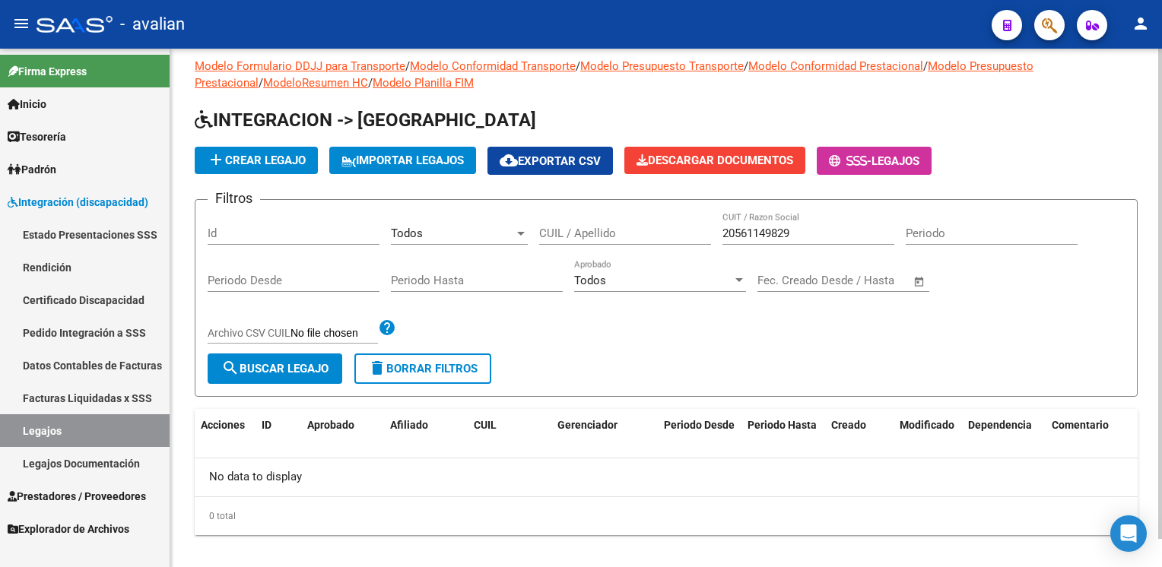
scroll to position [30, 0]
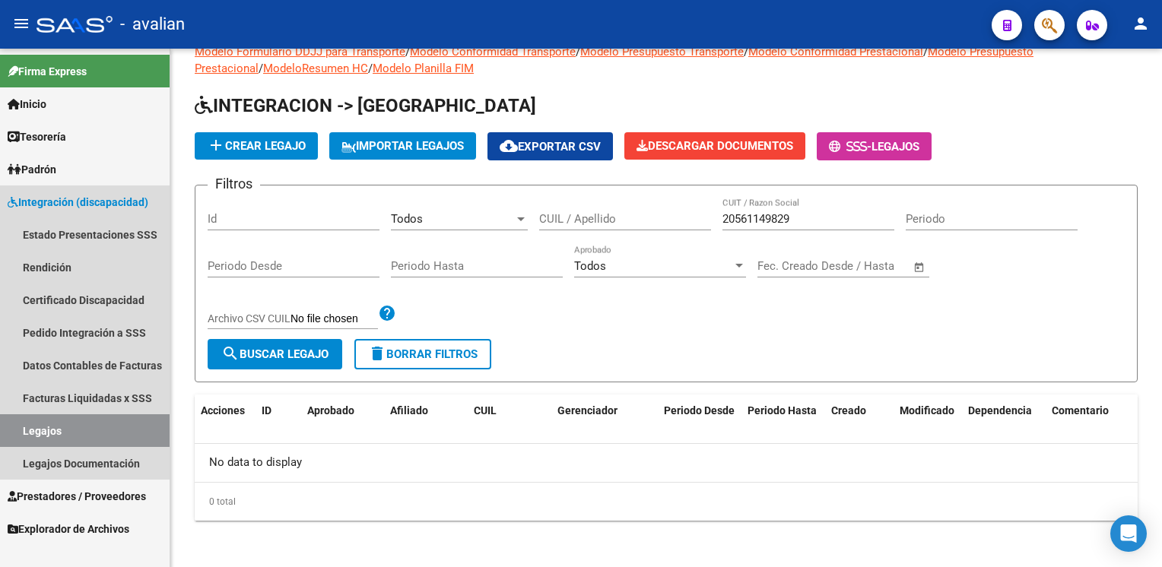
click at [78, 430] on link "Legajos" at bounding box center [85, 430] width 170 height 33
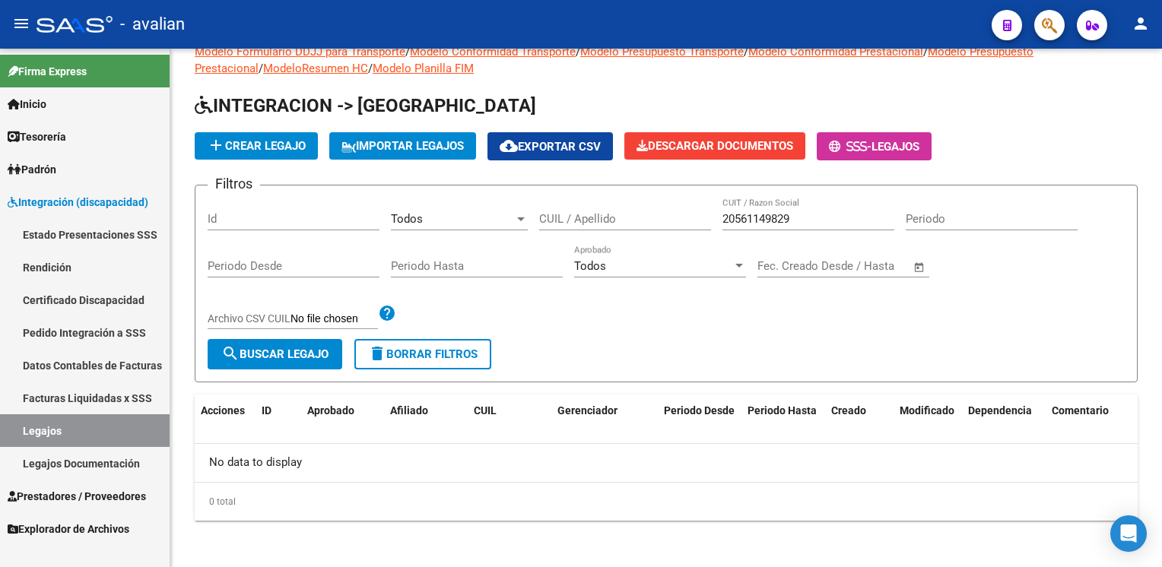
click at [100, 199] on span "Integración (discapacidad)" at bounding box center [78, 202] width 141 height 17
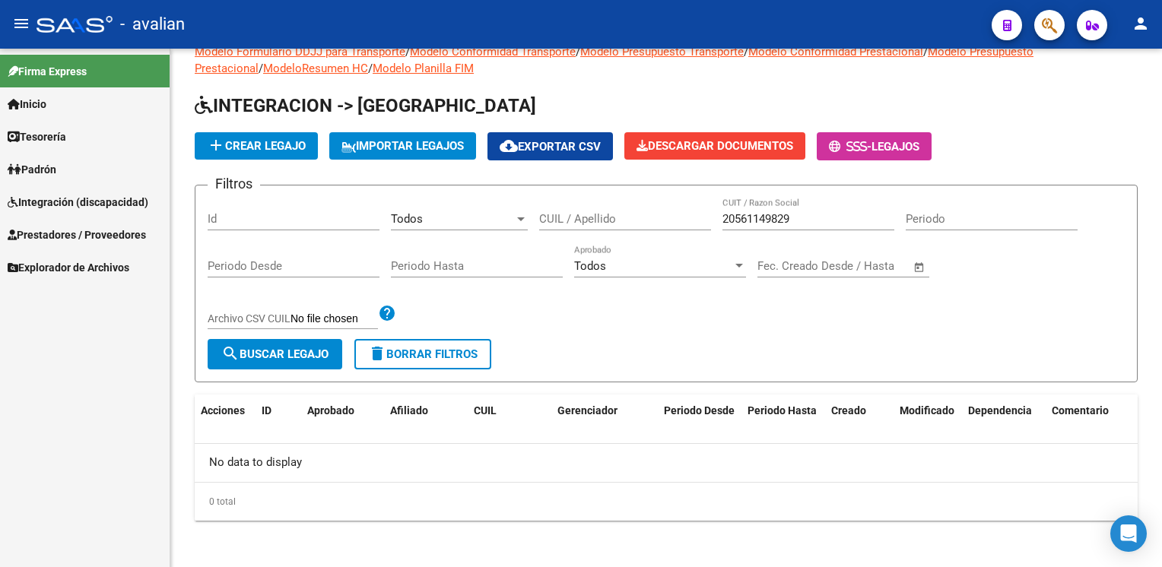
click at [97, 228] on span "Prestadores / Proveedores" at bounding box center [77, 235] width 138 height 17
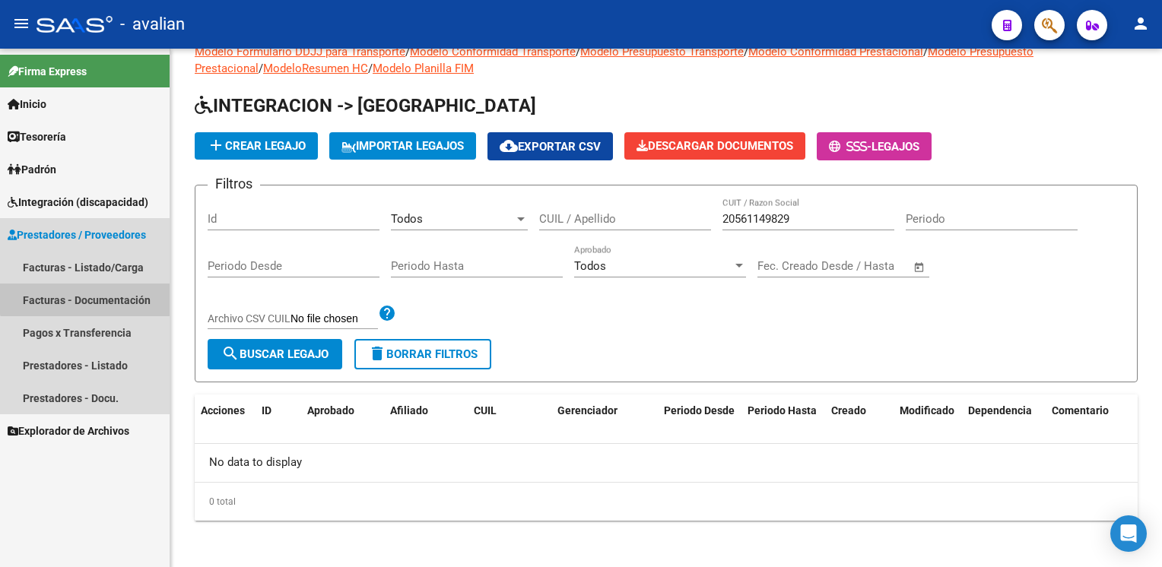
click at [93, 294] on link "Facturas - Documentación" at bounding box center [85, 300] width 170 height 33
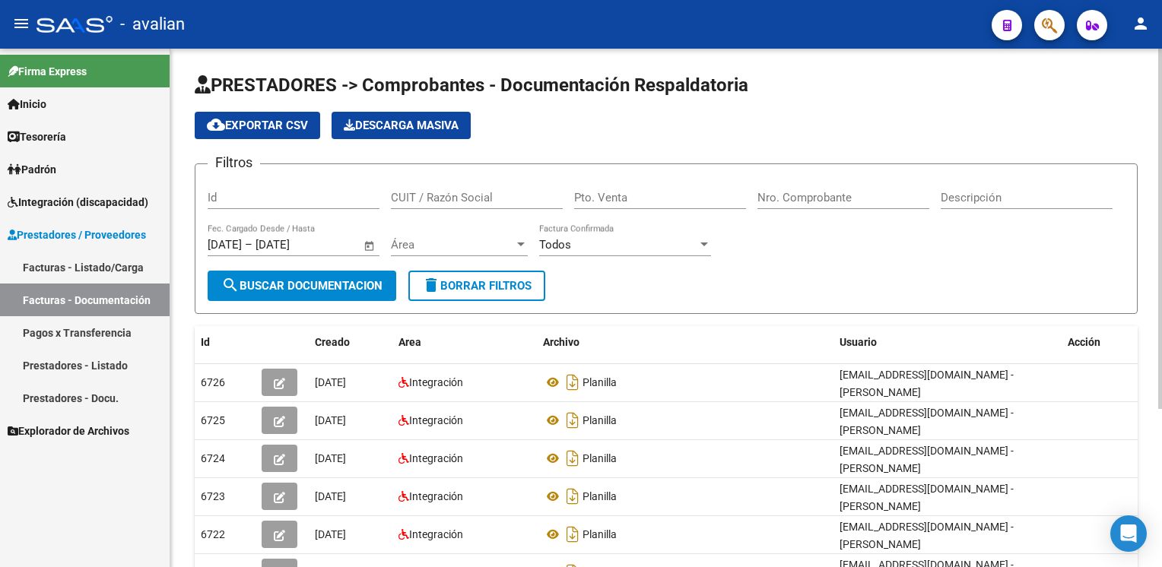
click at [455, 193] on input "CUIT / Razón Social" at bounding box center [477, 198] width 172 height 14
paste input "27335472220"
type input "27335472220"
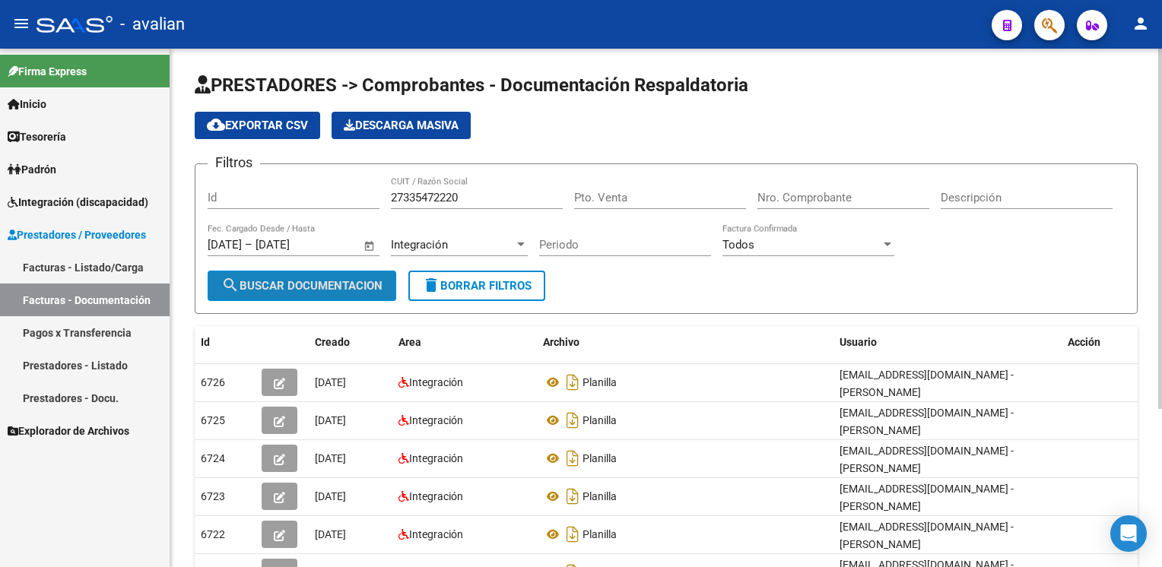
click at [362, 290] on span "search Buscar Documentacion" at bounding box center [301, 286] width 161 height 14
